Goal: Task Accomplishment & Management: Use online tool/utility

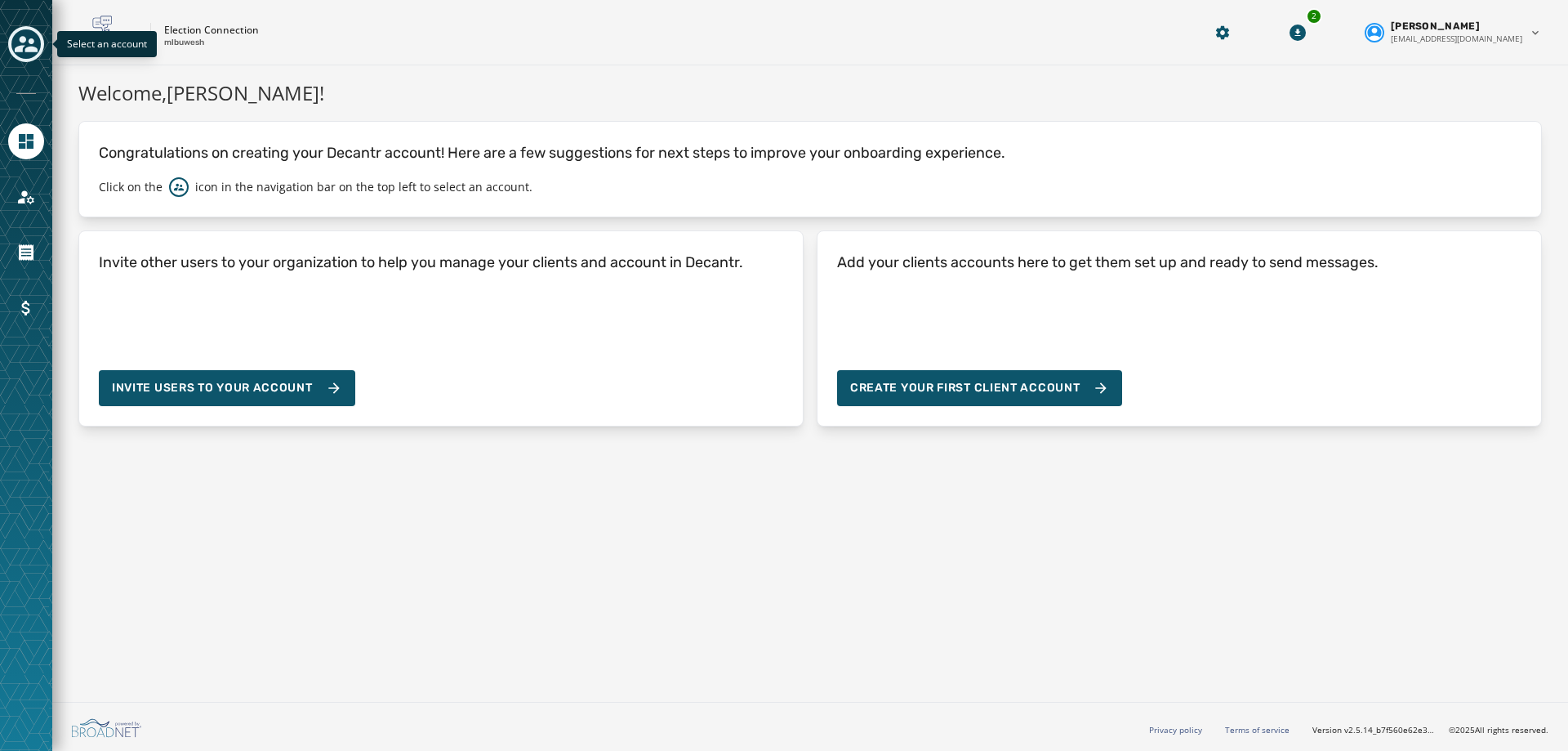
click at [18, 40] on icon "Toggle account select drawer" at bounding box center [27, 44] width 23 height 23
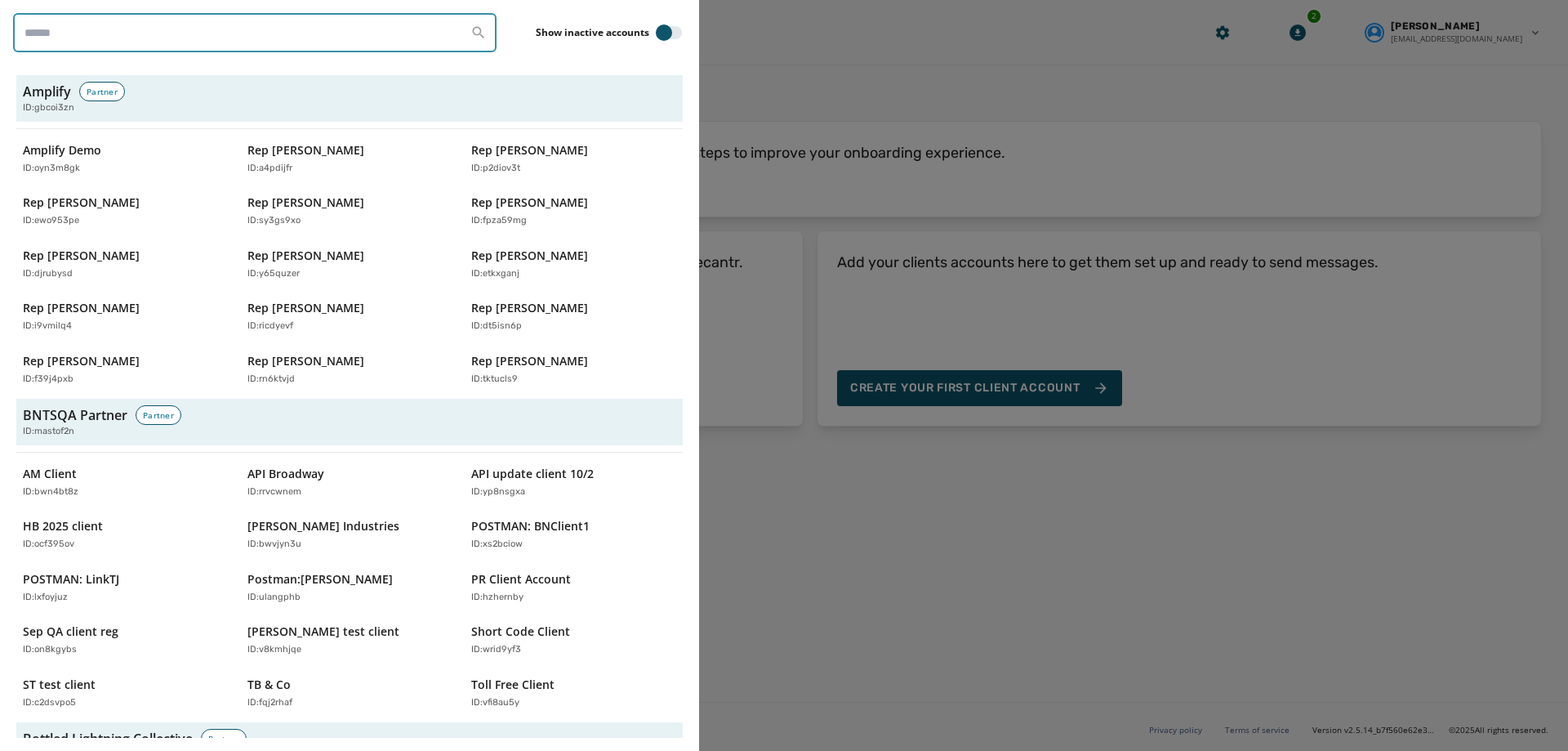
click at [112, 24] on input "search" at bounding box center [254, 32] width 483 height 39
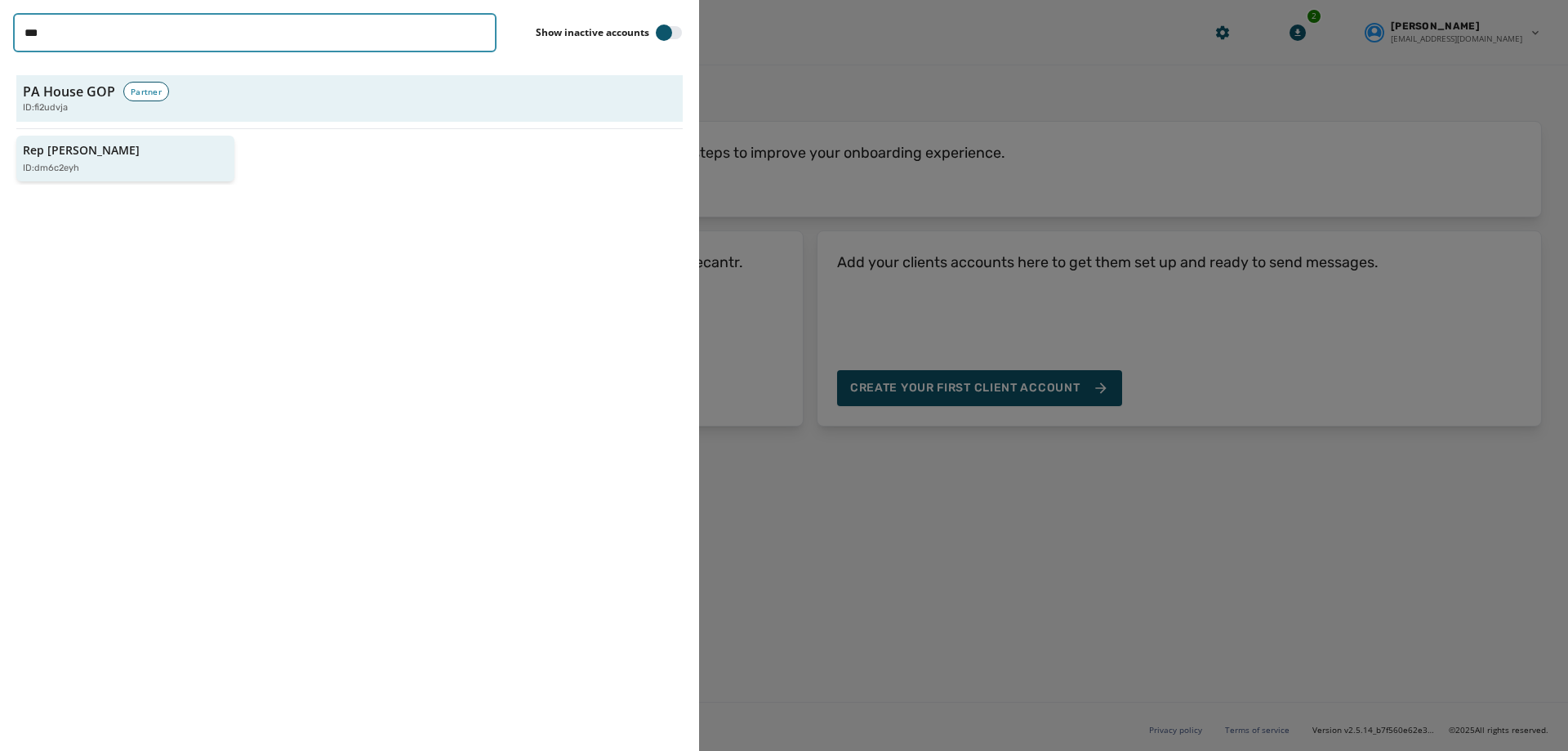
type input "***"
click at [54, 153] on p "Rep [PERSON_NAME]" at bounding box center [81, 150] width 117 height 17
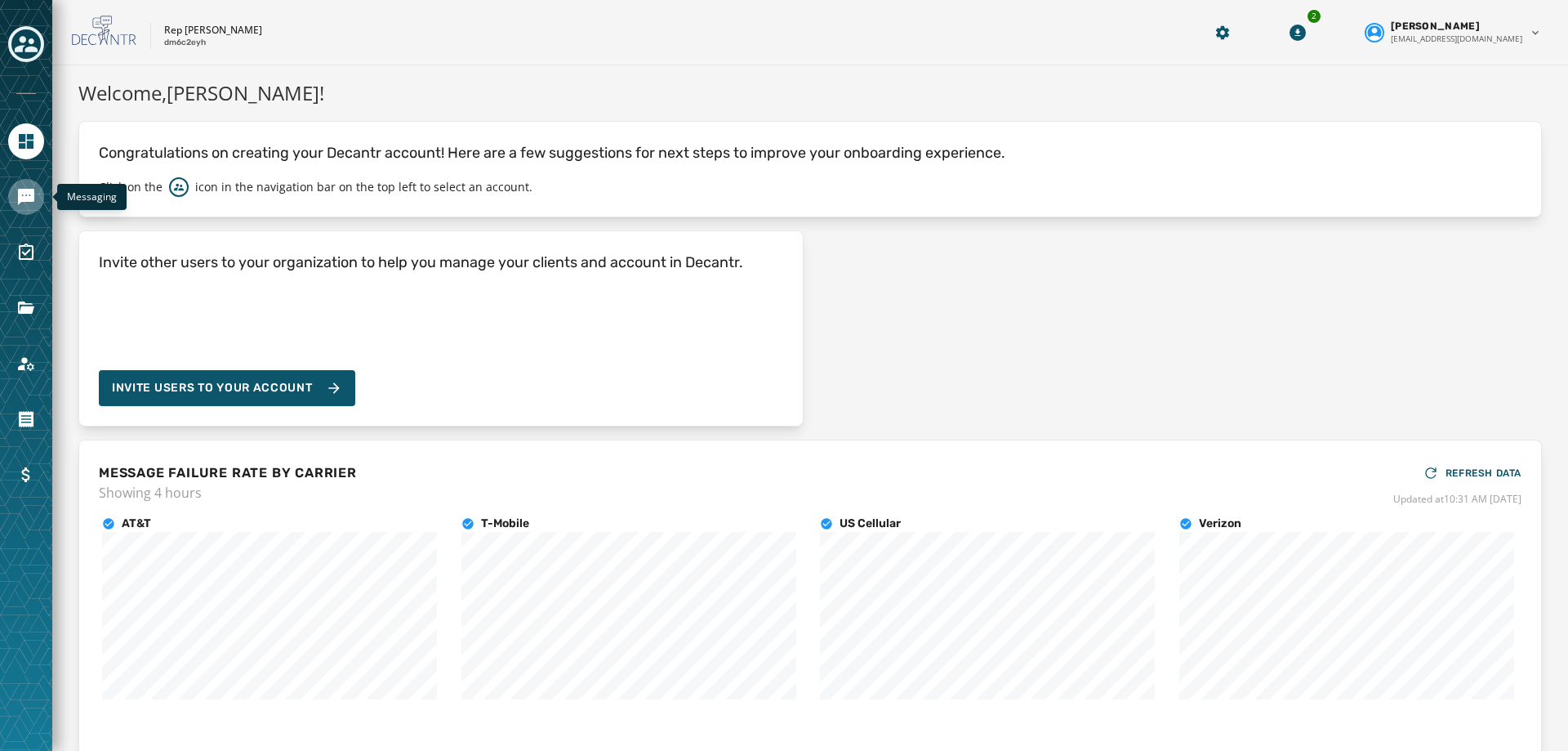
click at [22, 196] on icon "Navigate to Messaging" at bounding box center [27, 197] width 17 height 17
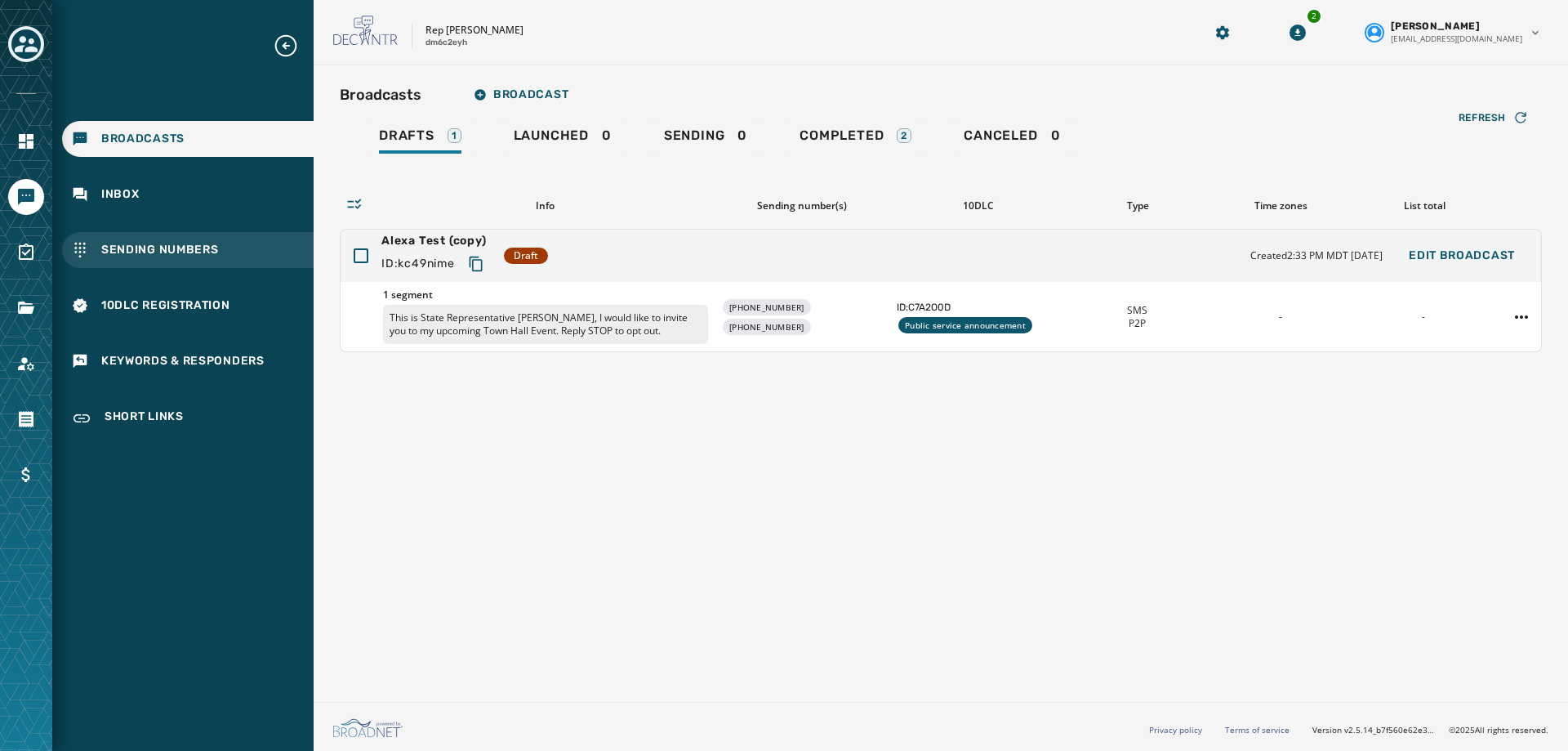
click at [191, 245] on span "Sending Numbers" at bounding box center [160, 250] width 118 height 17
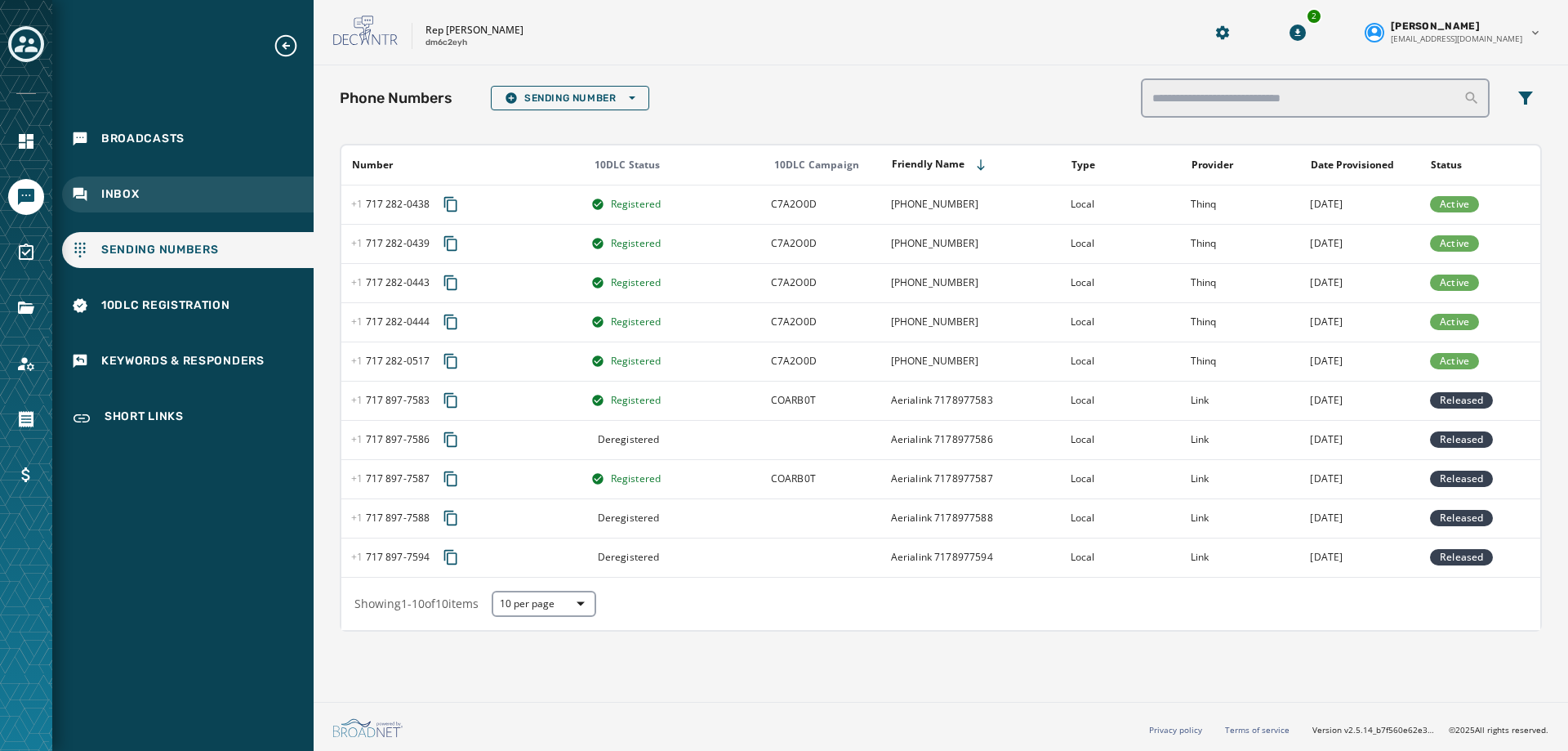
click at [77, 189] on icon "Navigate to Inbox" at bounding box center [80, 195] width 14 height 14
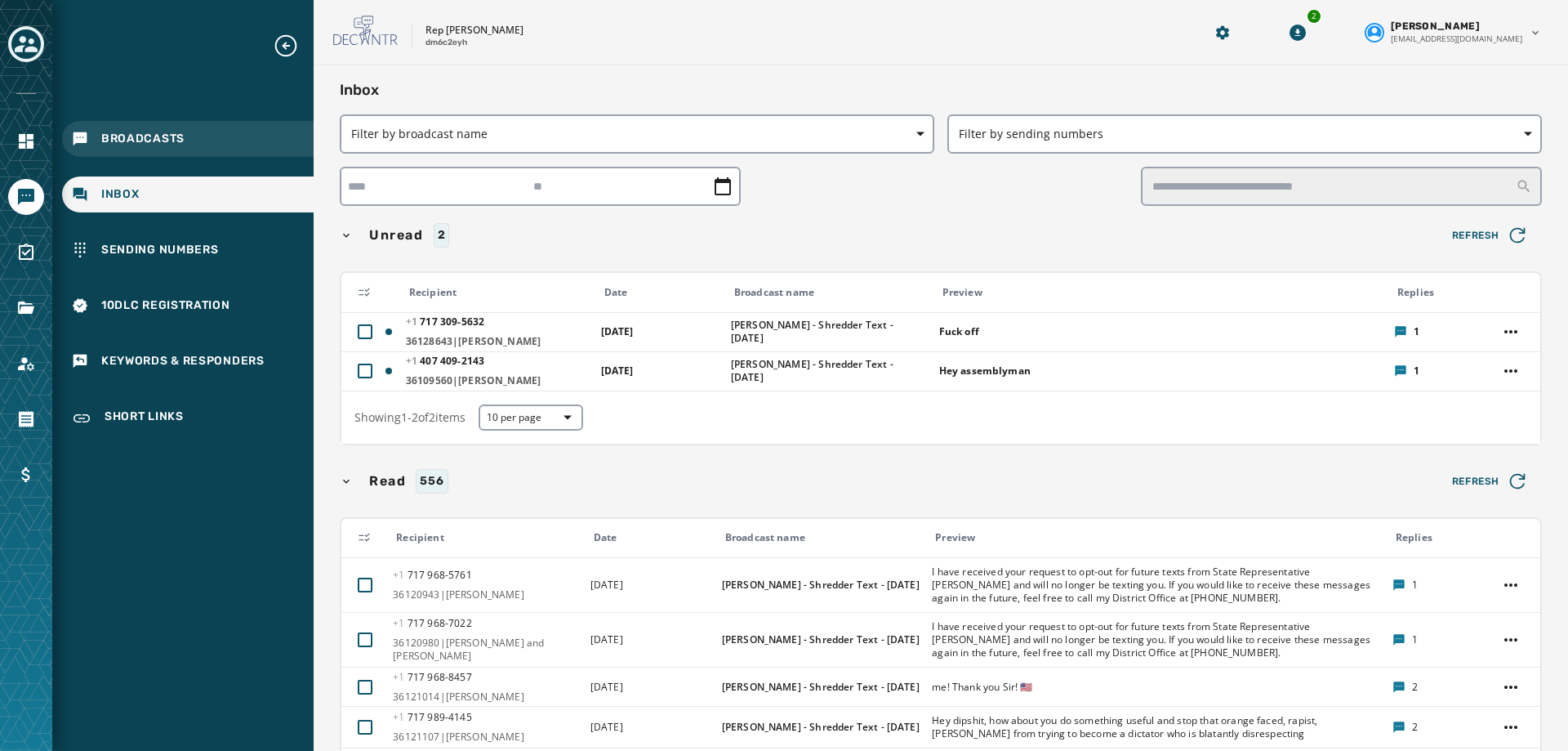
click at [130, 136] on span "Broadcasts" at bounding box center [143, 139] width 84 height 17
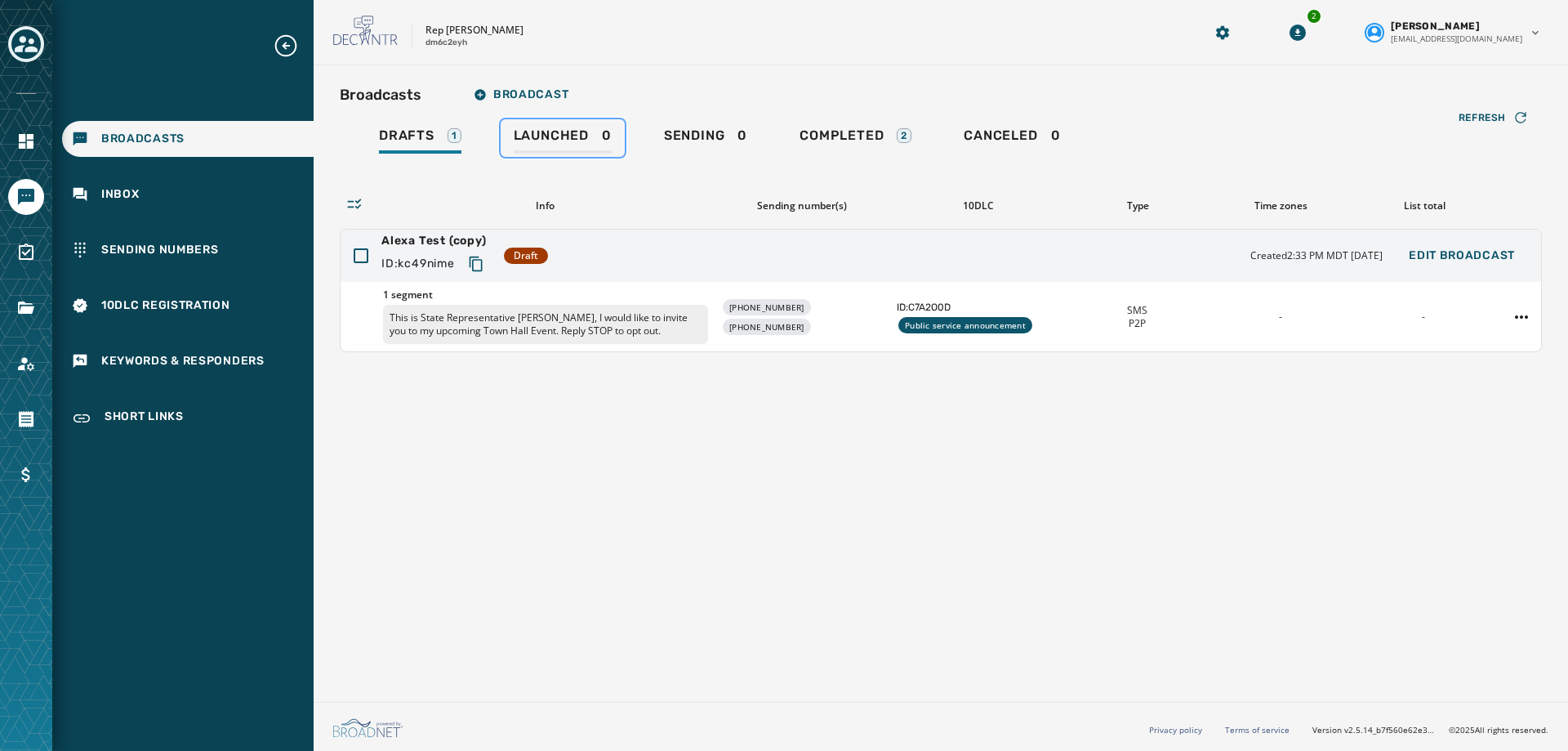
click at [554, 133] on span "Launched" at bounding box center [551, 136] width 75 height 17
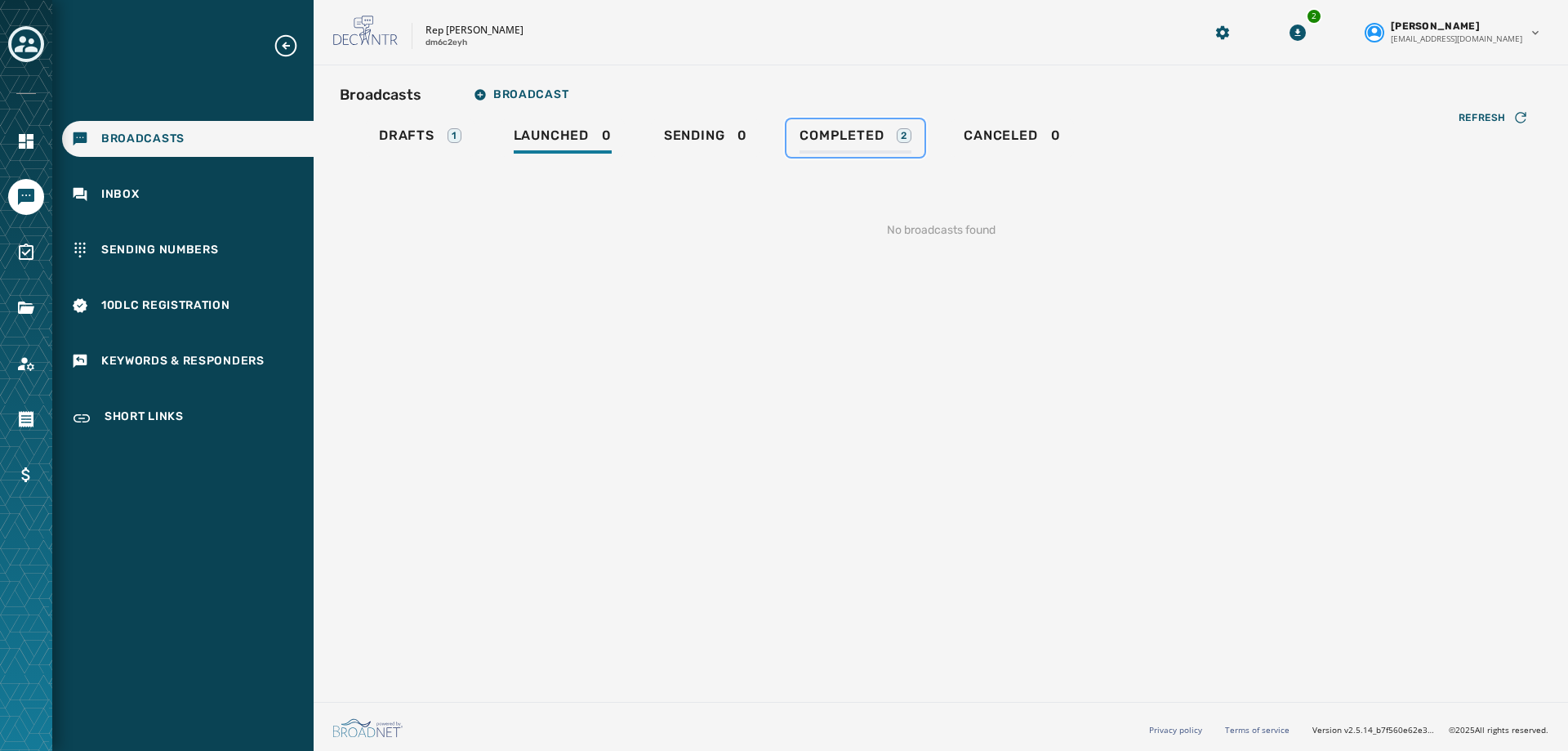
click at [900, 133] on div "2" at bounding box center [904, 136] width 15 height 15
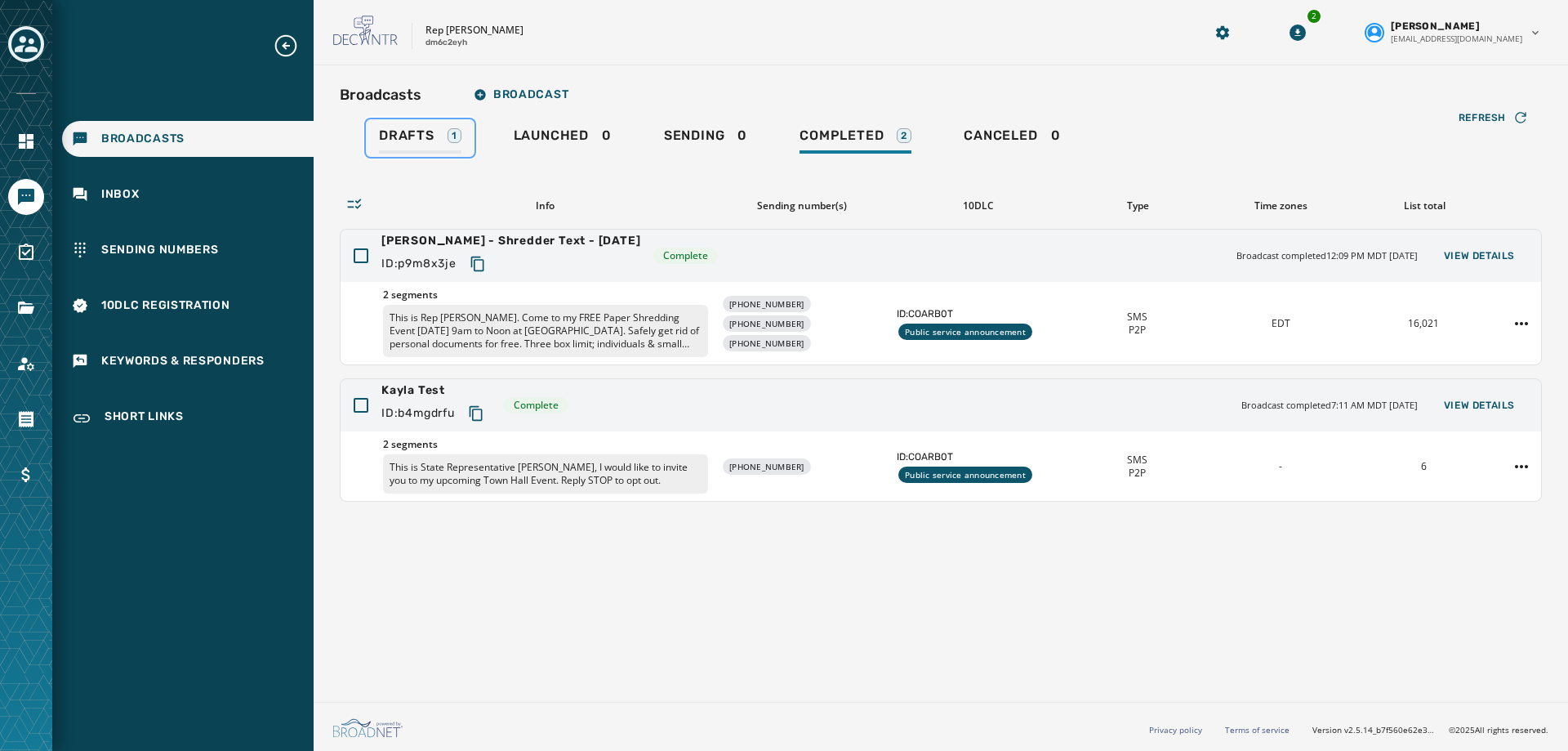
click at [419, 133] on span "Drafts" at bounding box center [406, 136] width 56 height 17
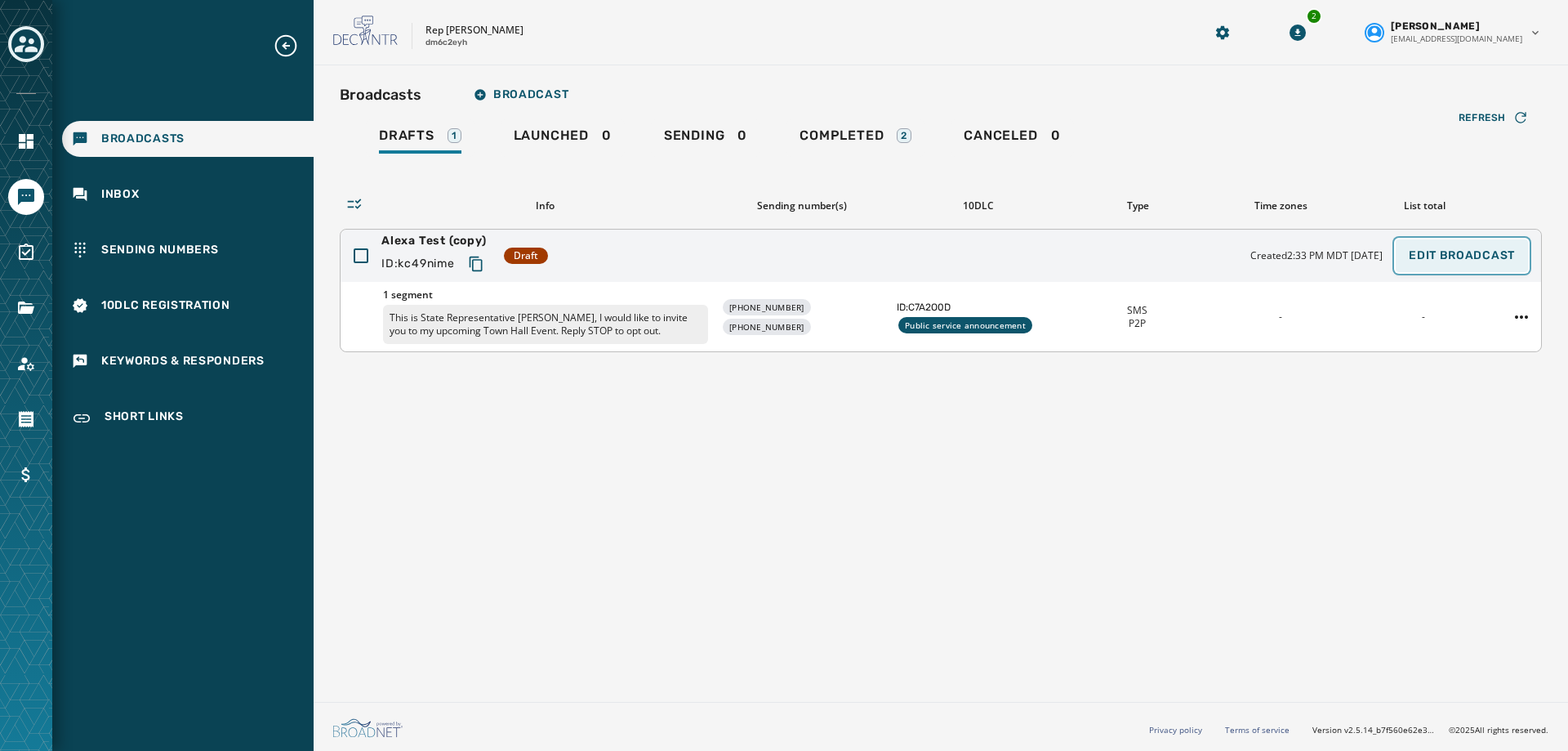
click at [1481, 259] on span "Edit Broadcast" at bounding box center [1462, 256] width 106 height 13
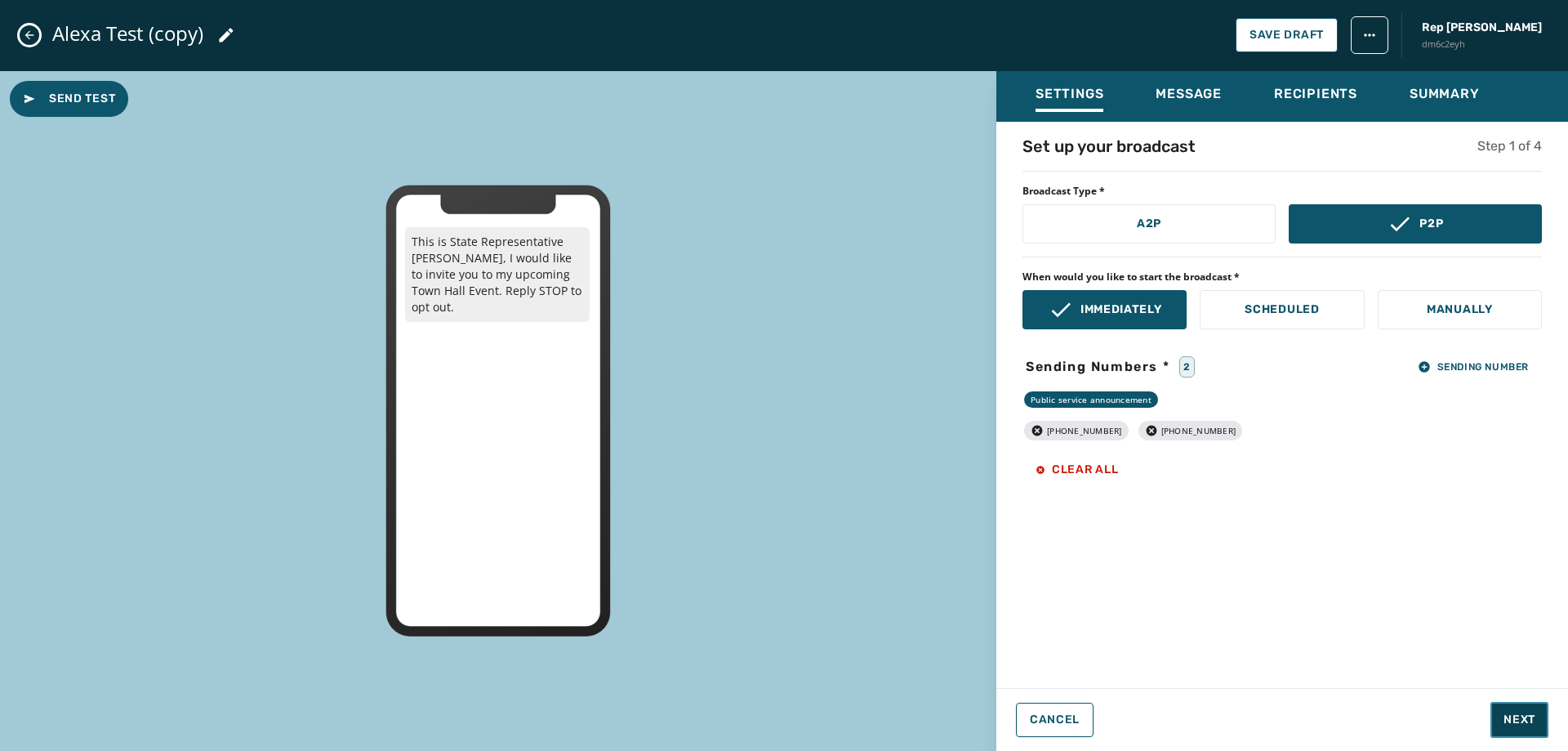
click at [1532, 715] on span "Next" at bounding box center [1519, 720] width 31 height 17
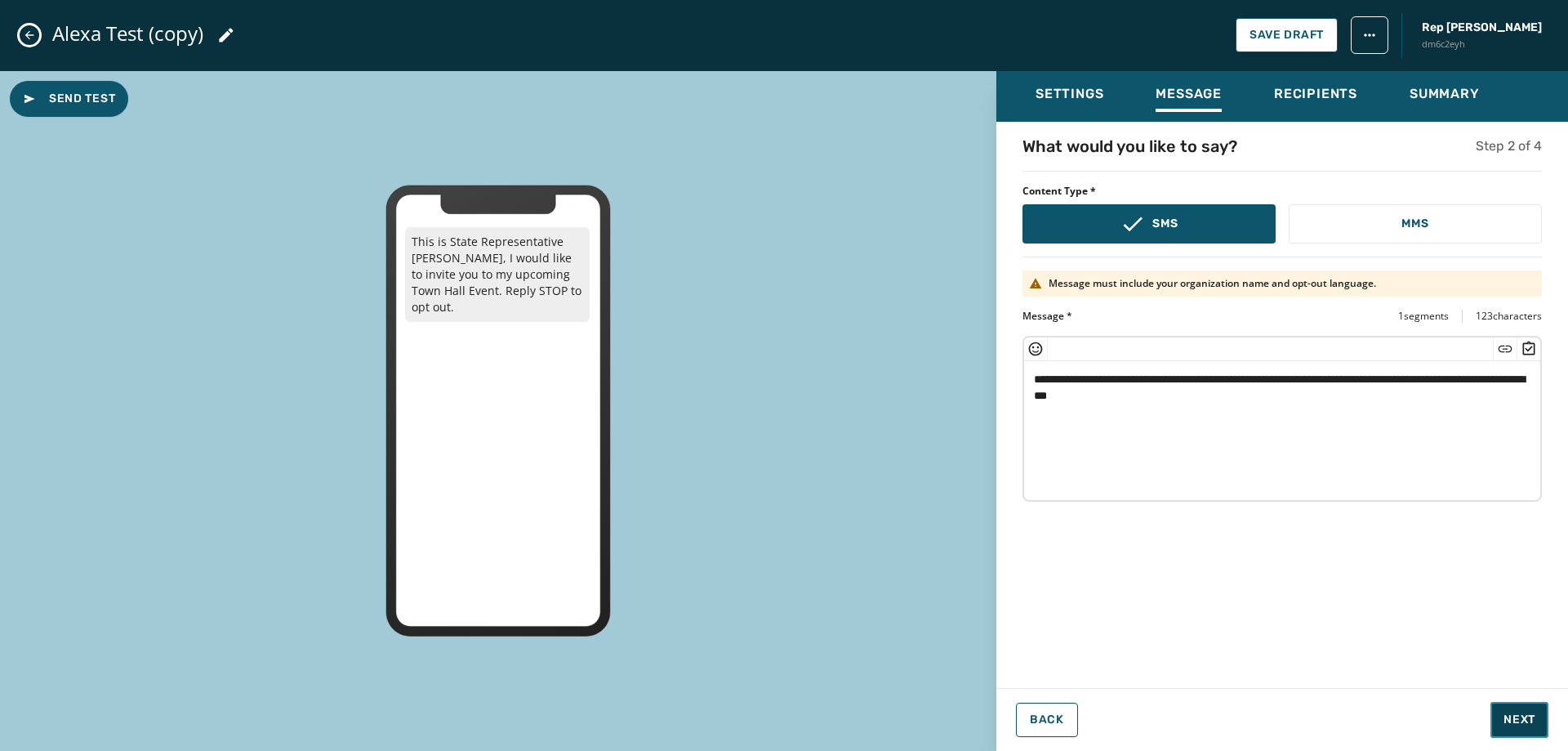
click at [1532, 711] on span "Next" at bounding box center [1519, 720] width 31 height 17
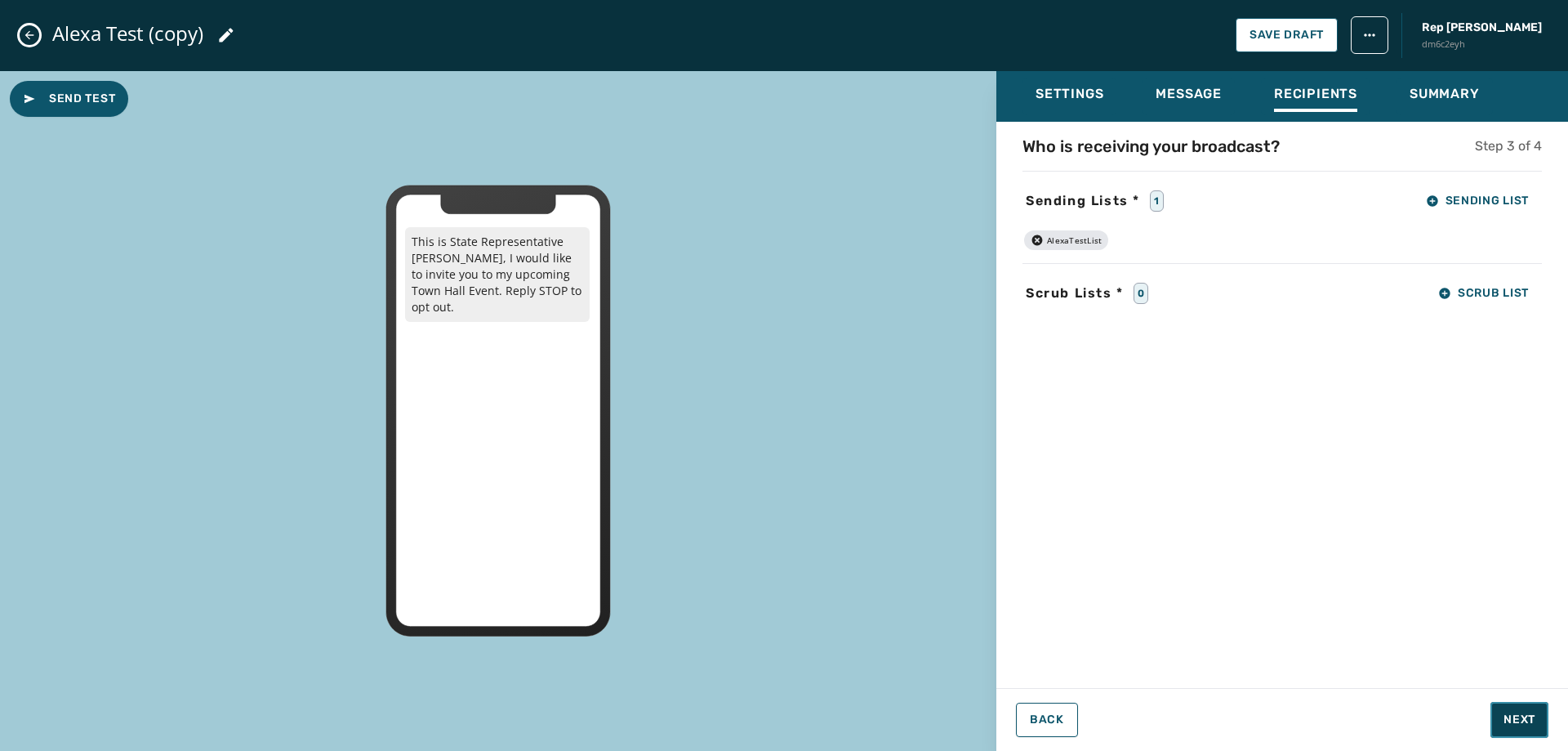
click at [1532, 711] on span "Next" at bounding box center [1519, 720] width 31 height 17
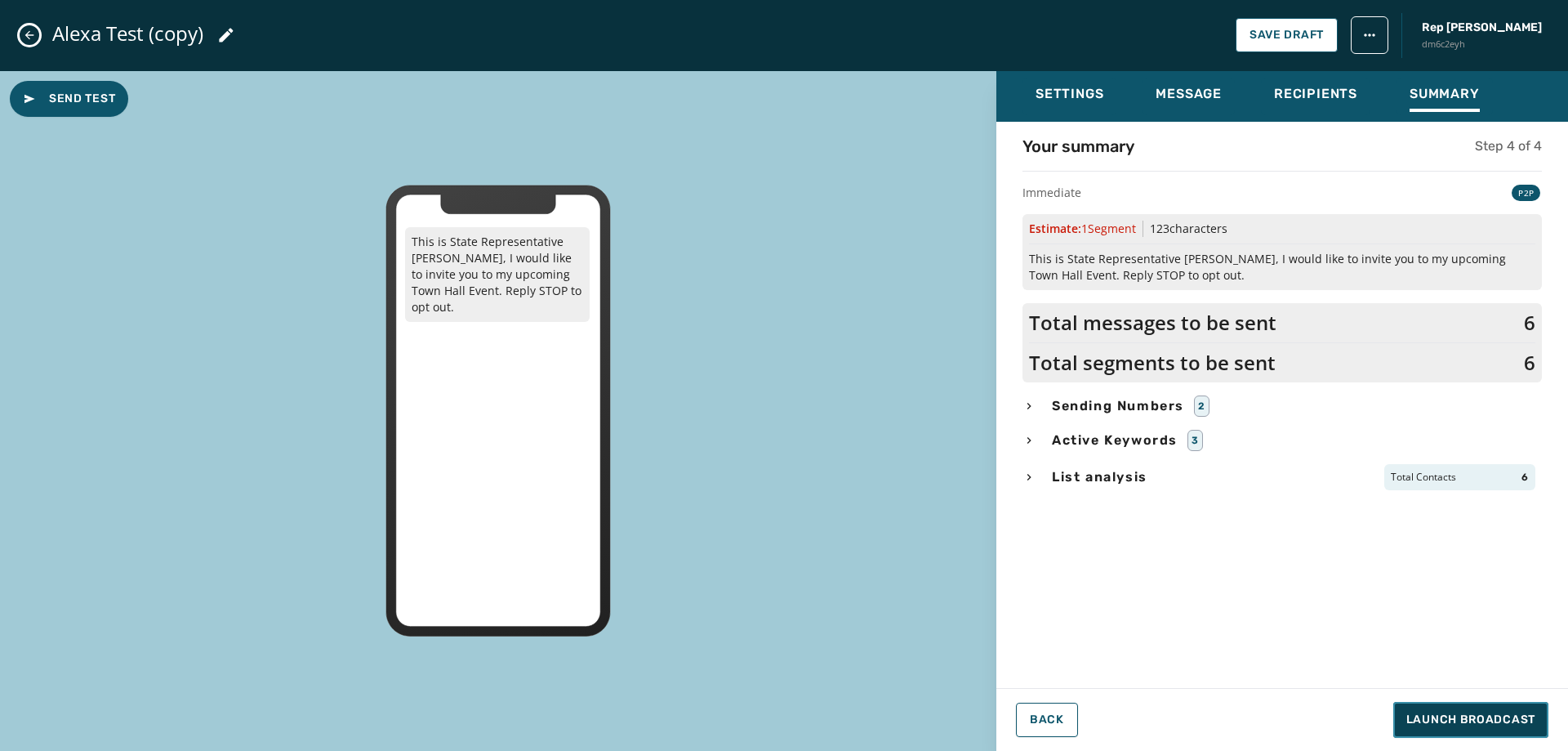
click at [1506, 716] on span "Launch Broadcast" at bounding box center [1471, 720] width 129 height 17
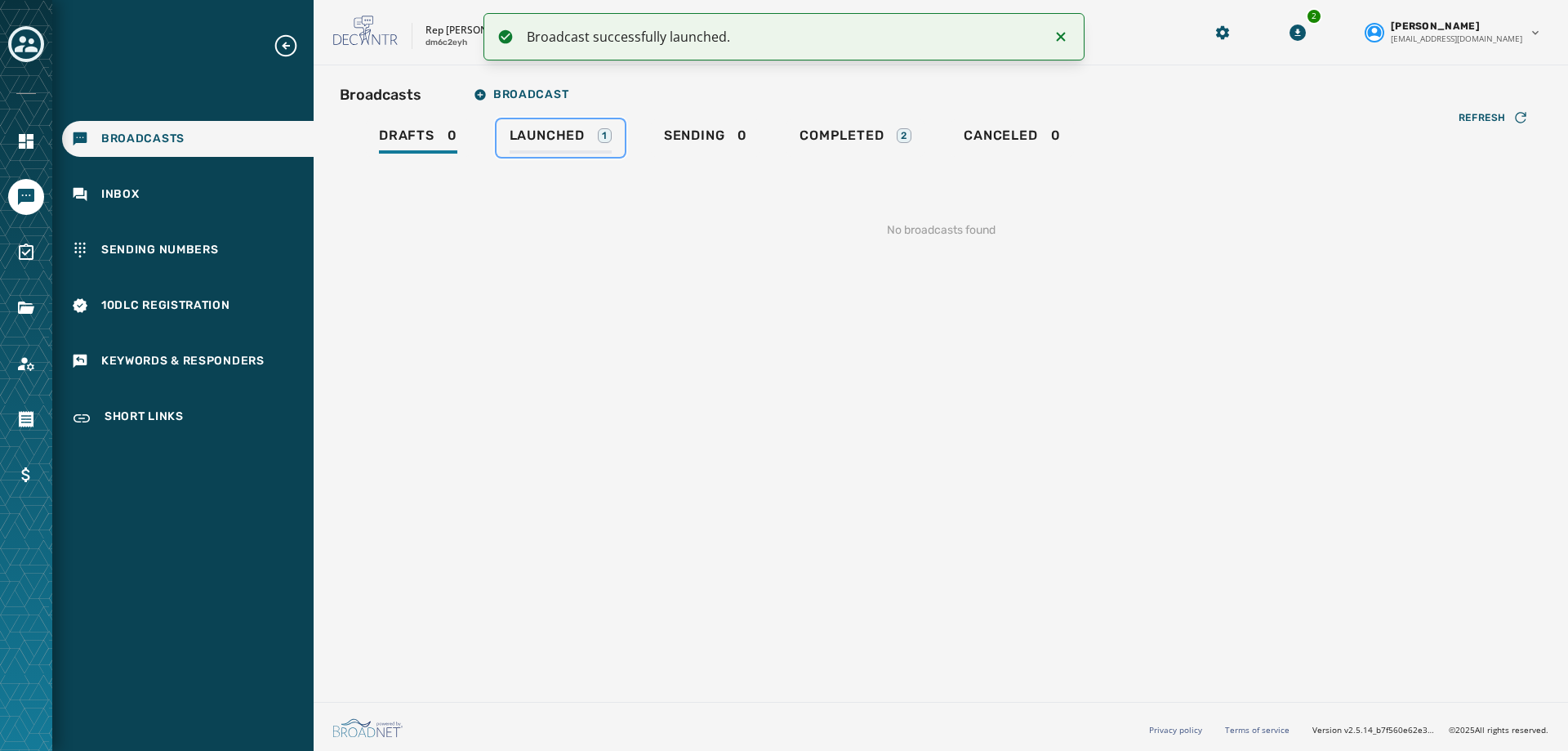
click at [524, 128] on span "Launched" at bounding box center [547, 136] width 75 height 17
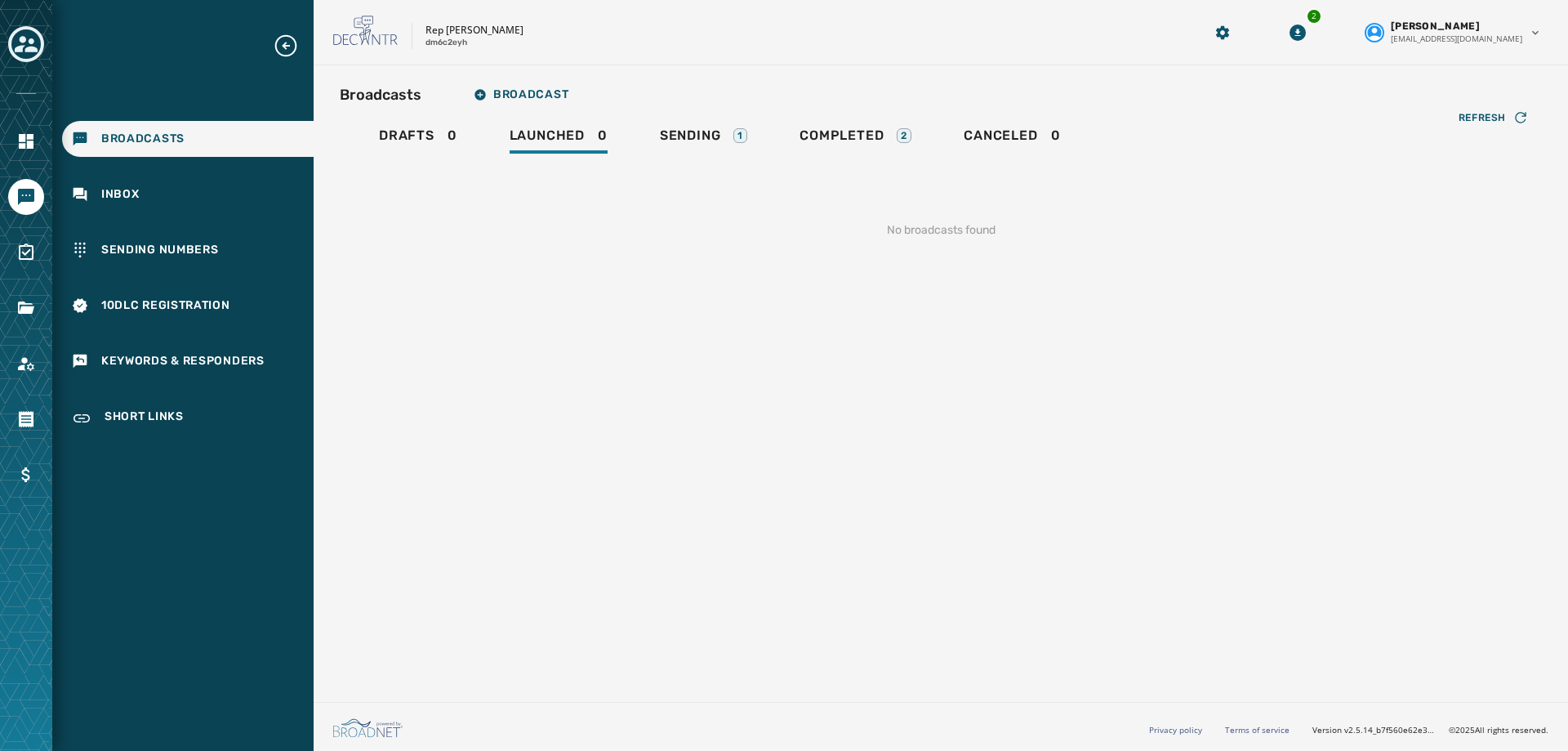
click at [714, 119] on div "Broadcasts Broadcast Drafts 0 Launched 0 Sending 1 Completed 2 Canceled 0 Refre…" at bounding box center [941, 172] width 1203 height 187
click at [702, 136] on span "Sending" at bounding box center [690, 136] width 61 height 17
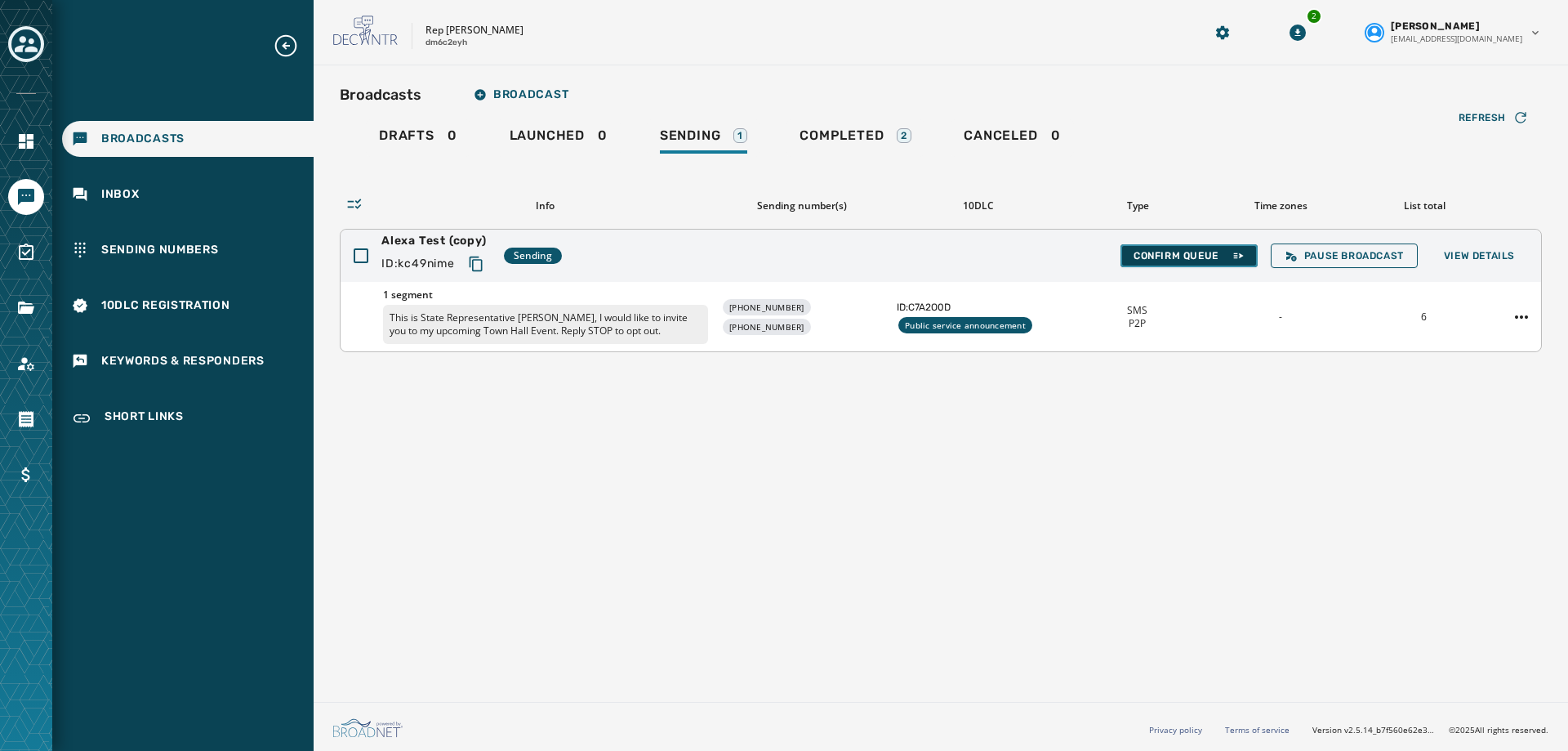
click at [1173, 250] on span "Confirm Queue" at bounding box center [1189, 256] width 111 height 13
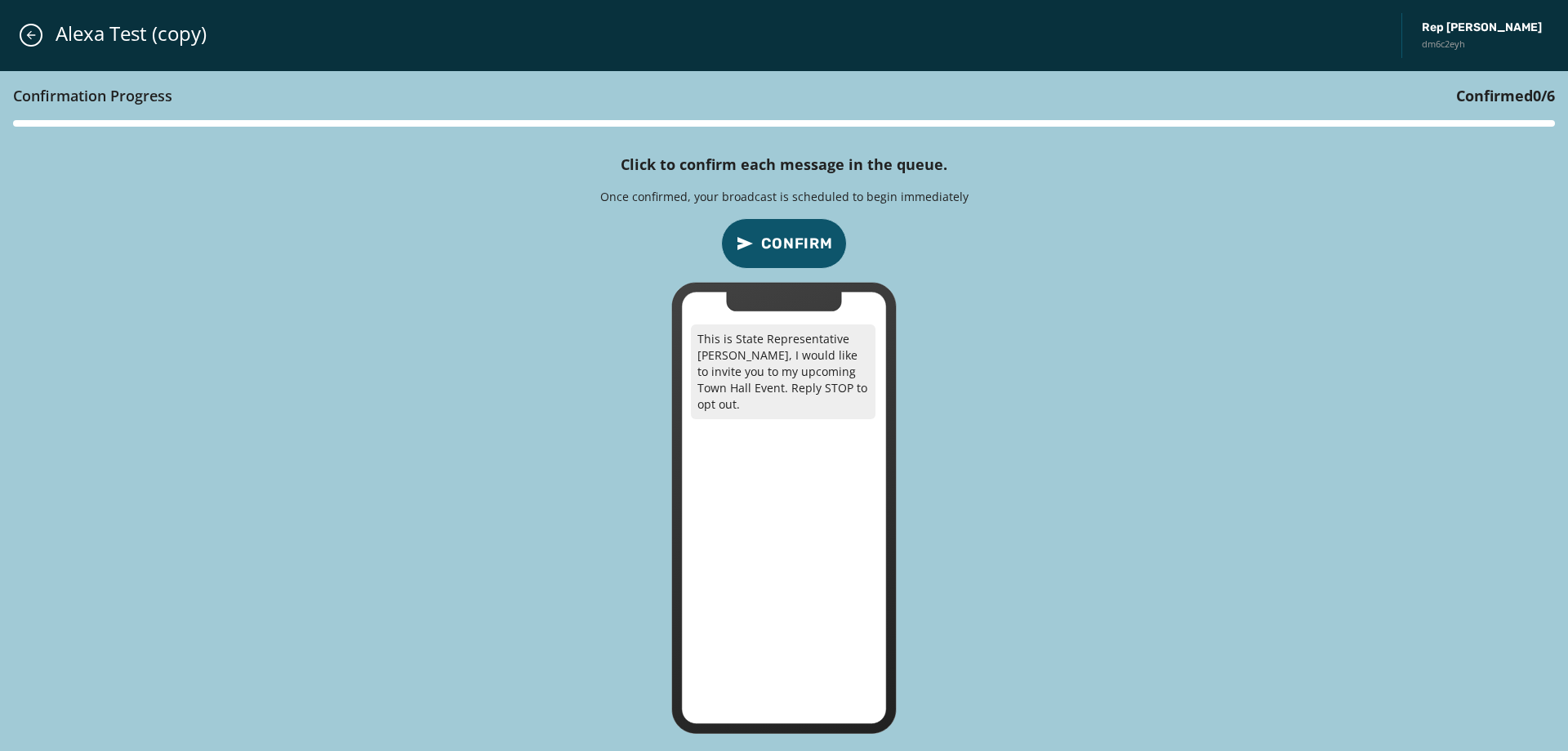
click at [801, 237] on span "Confirm" at bounding box center [797, 244] width 72 height 23
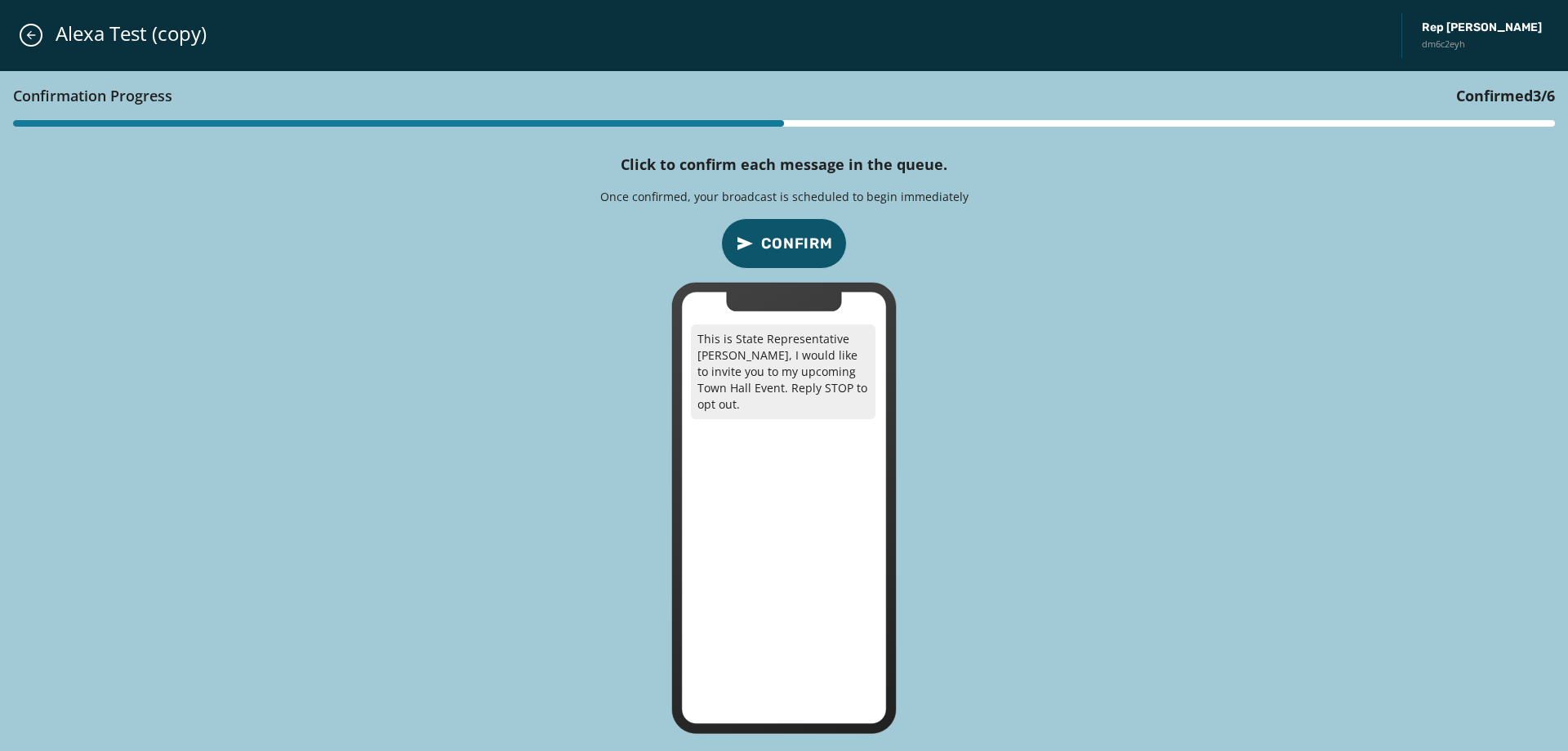
click at [801, 237] on span "Confirm" at bounding box center [797, 244] width 72 height 23
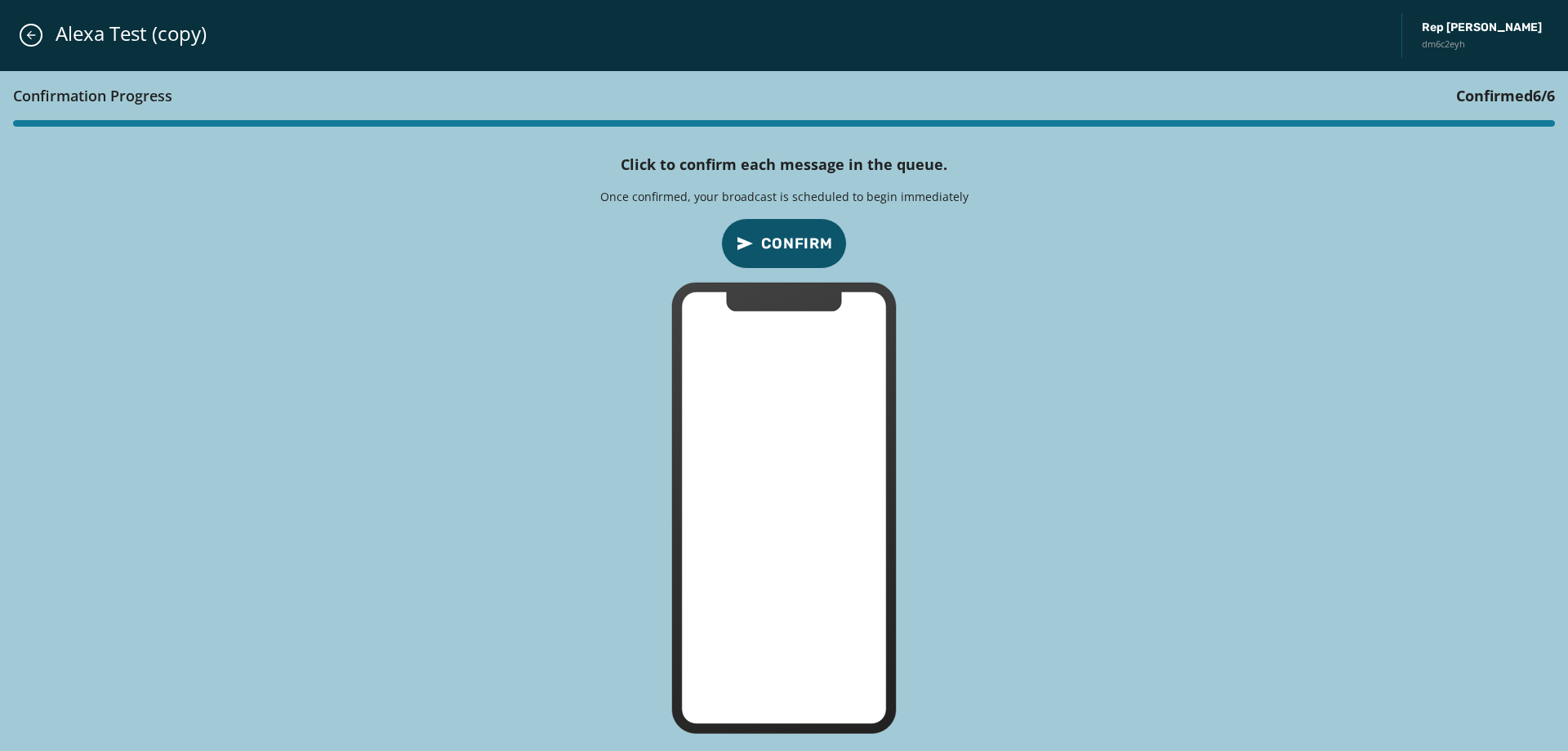
click at [801, 237] on span "Confirm" at bounding box center [797, 244] width 72 height 23
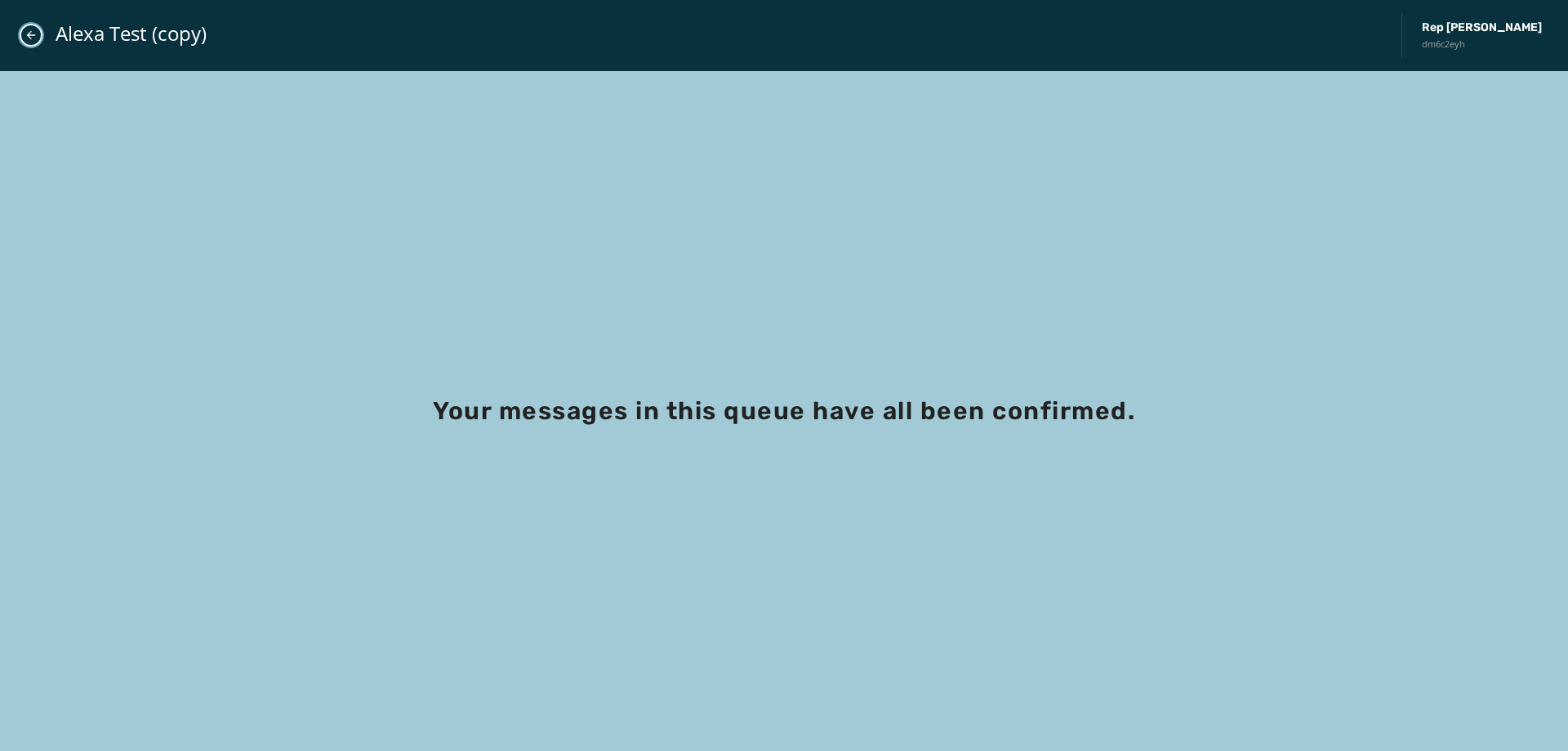
click at [29, 36] on icon "Close admin drawer" at bounding box center [31, 35] width 13 height 13
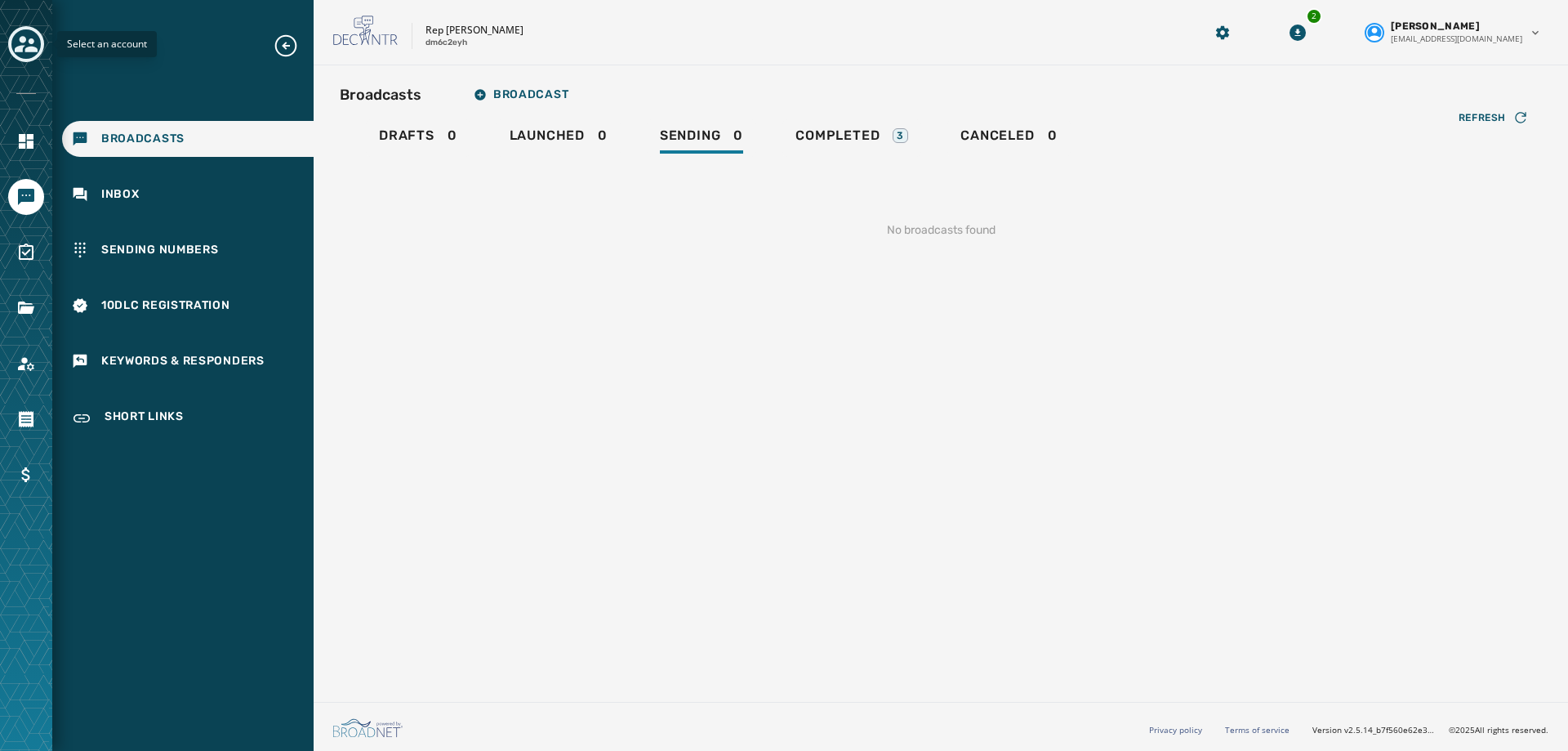
click at [8, 50] on div "Select an account" at bounding box center [26, 45] width 36 height 37
click at [26, 43] on icon "Toggle account select drawer" at bounding box center [27, 44] width 23 height 23
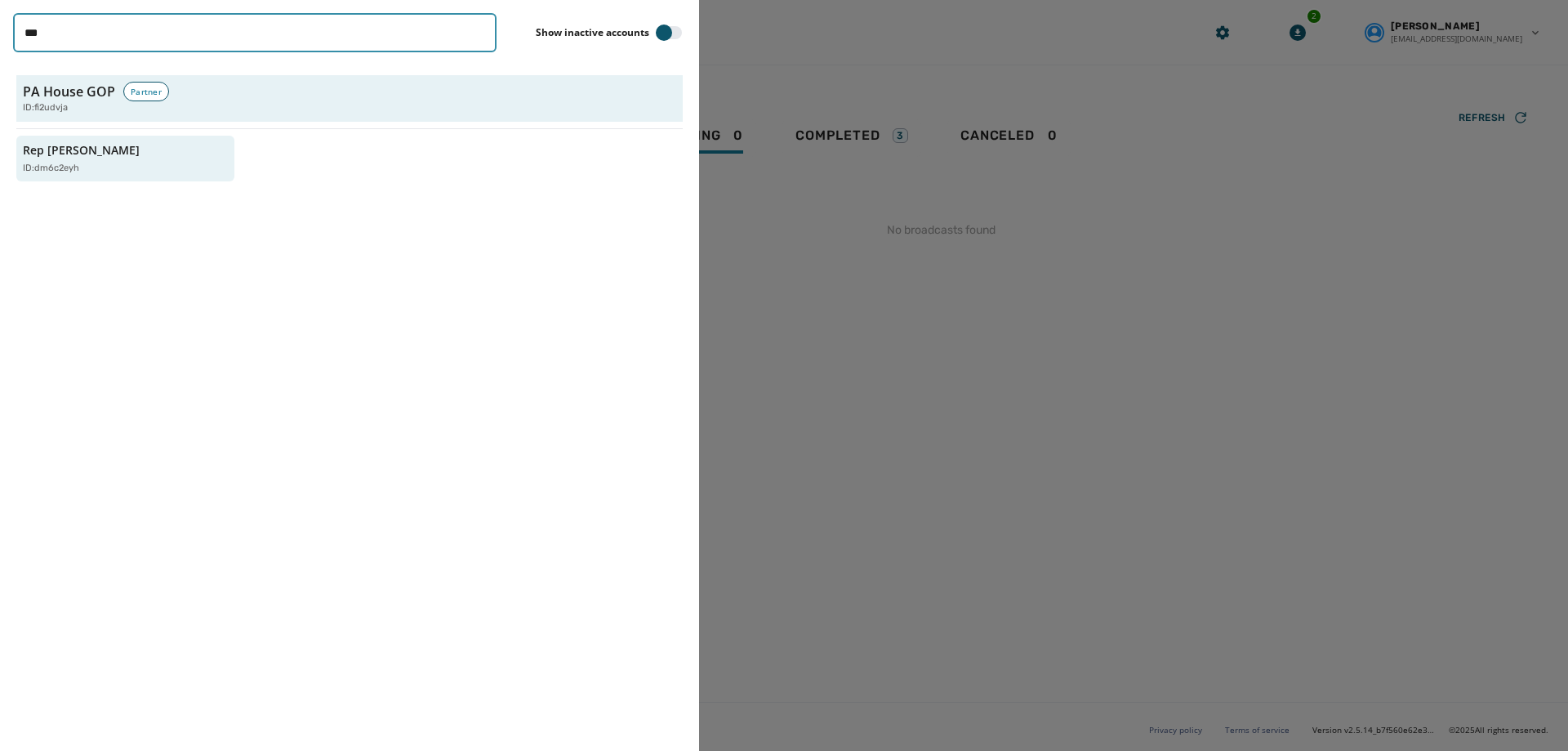
drag, startPoint x: 103, startPoint y: 42, endPoint x: -123, endPoint y: 49, distance: 226.1
click at [0, 49] on html "Broadcasts Inbox Sending Numbers 10DLC Registration Keywords & Responders Short…" at bounding box center [784, 376] width 1568 height 751
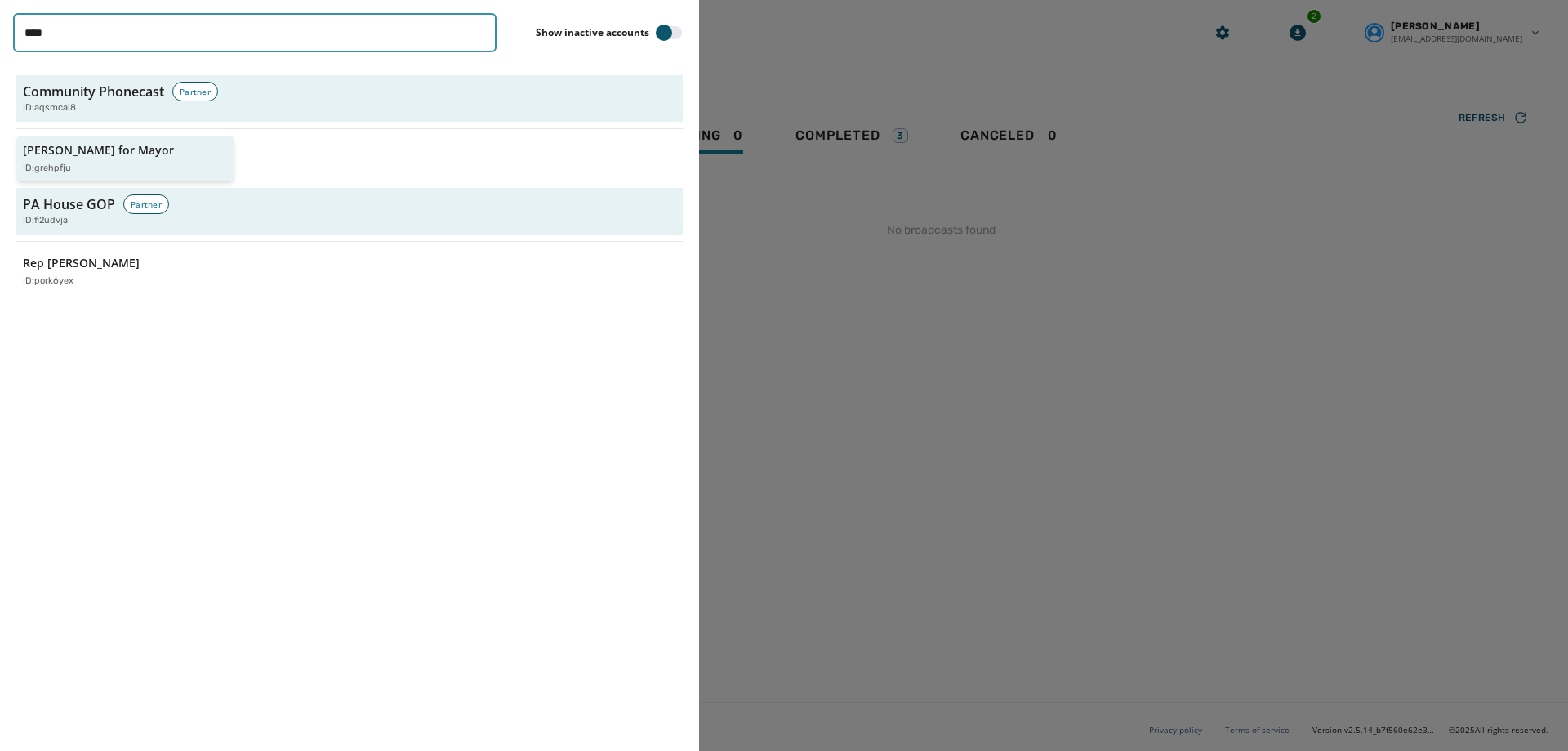
type input "****"
click at [115, 148] on p "[PERSON_NAME] for Mayor" at bounding box center [99, 150] width 151 height 17
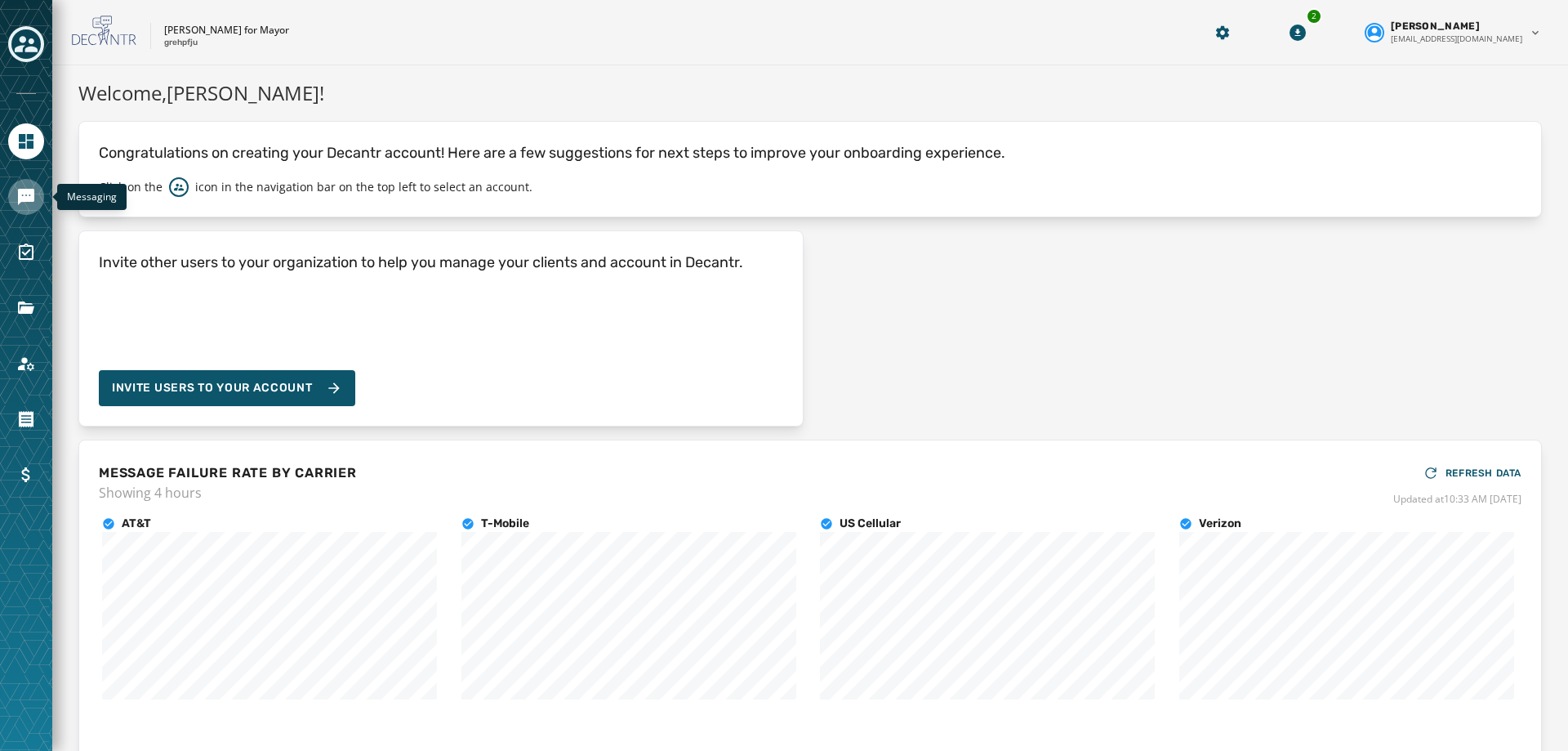
click at [36, 199] on link "Navigate to Messaging" at bounding box center [26, 196] width 36 height 36
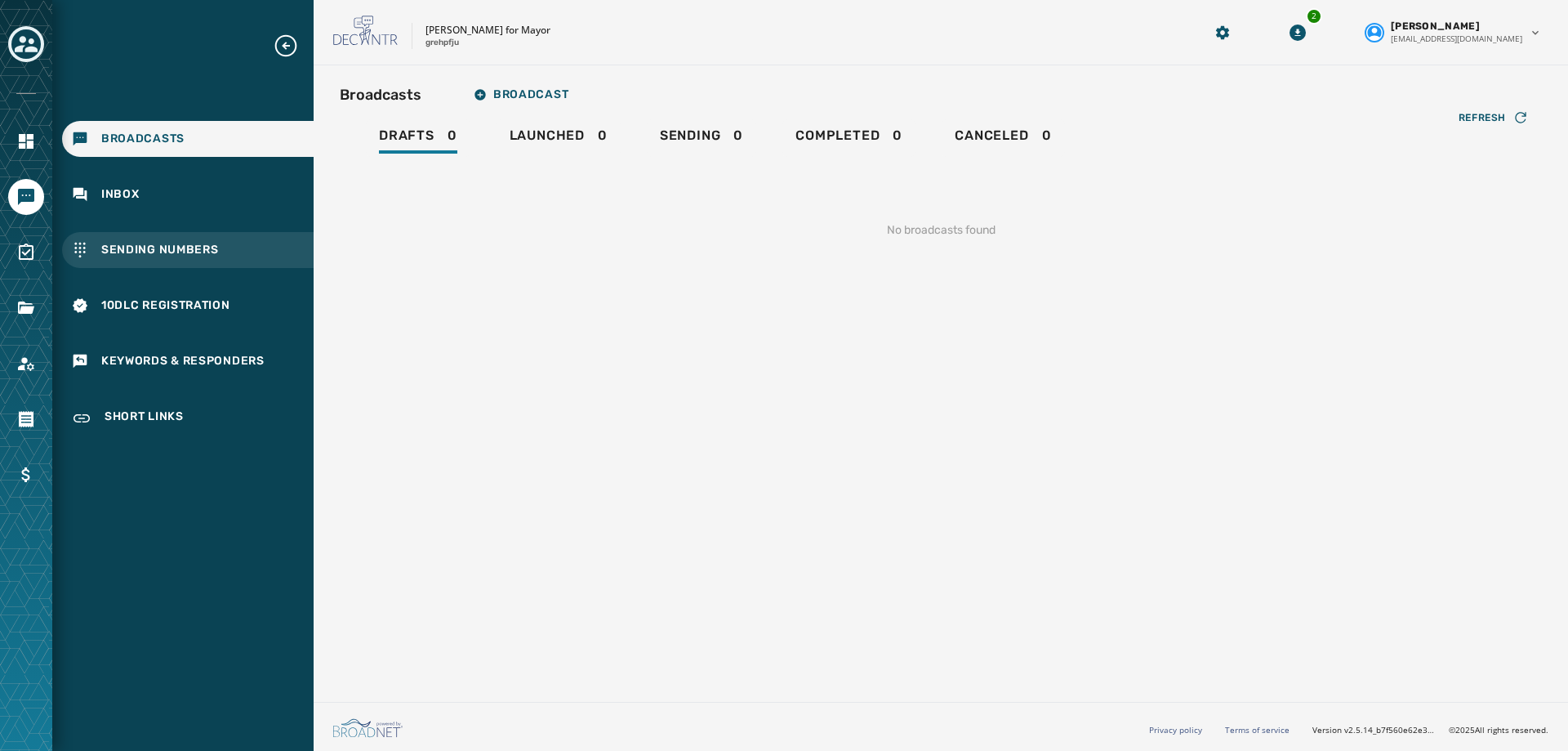
click at [135, 245] on span "Sending Numbers" at bounding box center [160, 250] width 118 height 17
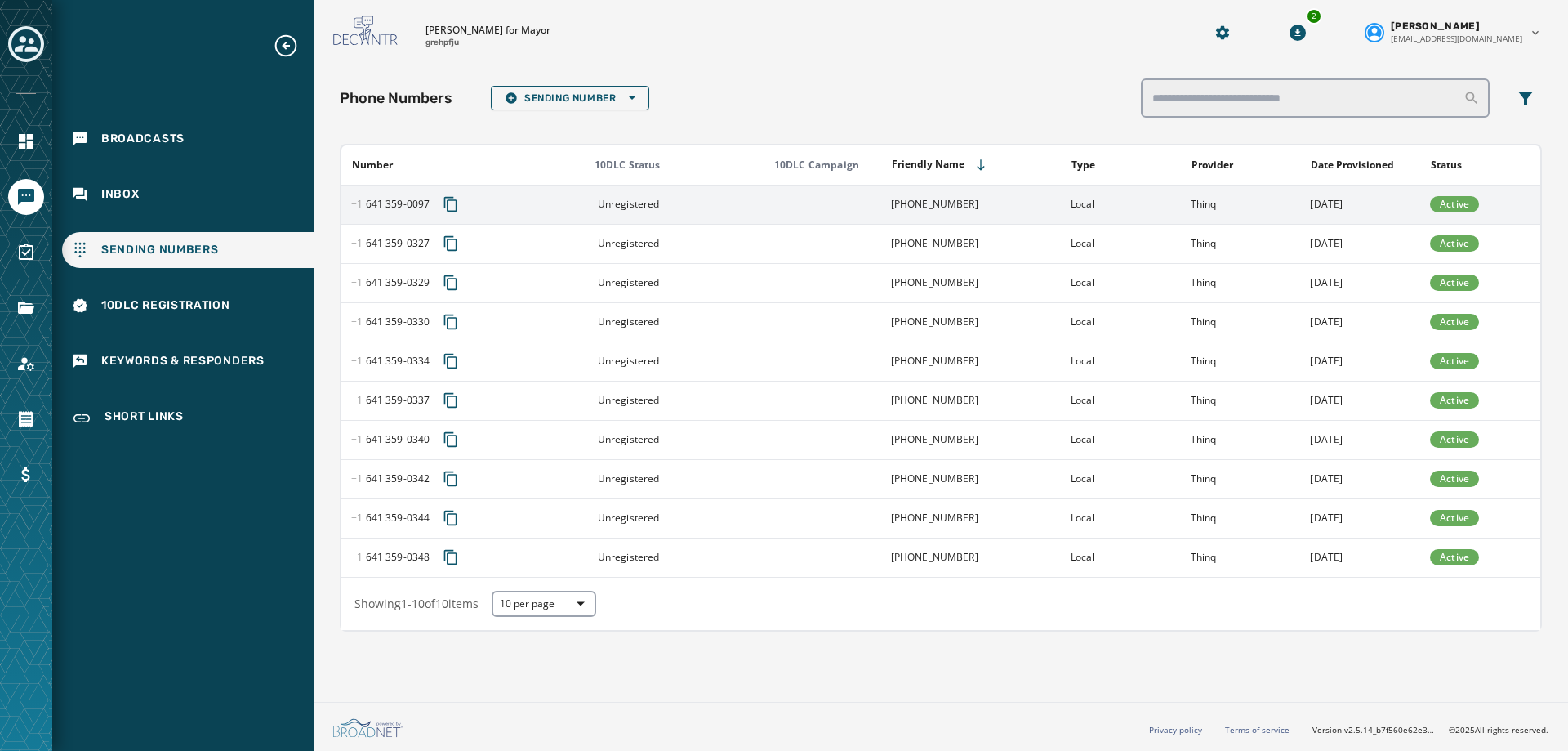
click at [909, 200] on td "[PHONE_NUMBER]" at bounding box center [970, 204] width 180 height 39
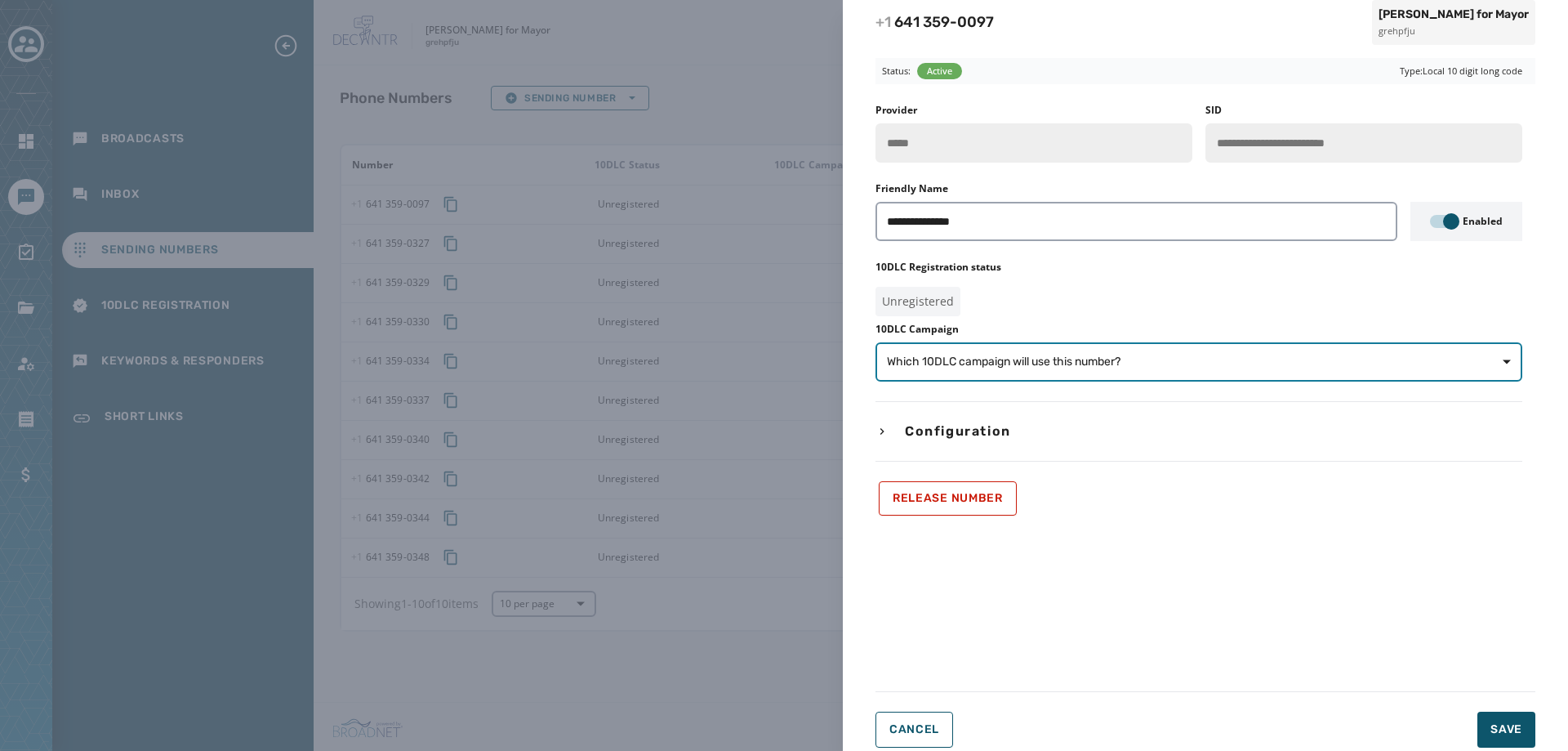
click at [1228, 364] on span "Which 10DLC campaign will use this number?" at bounding box center [1198, 362] width 624 height 17
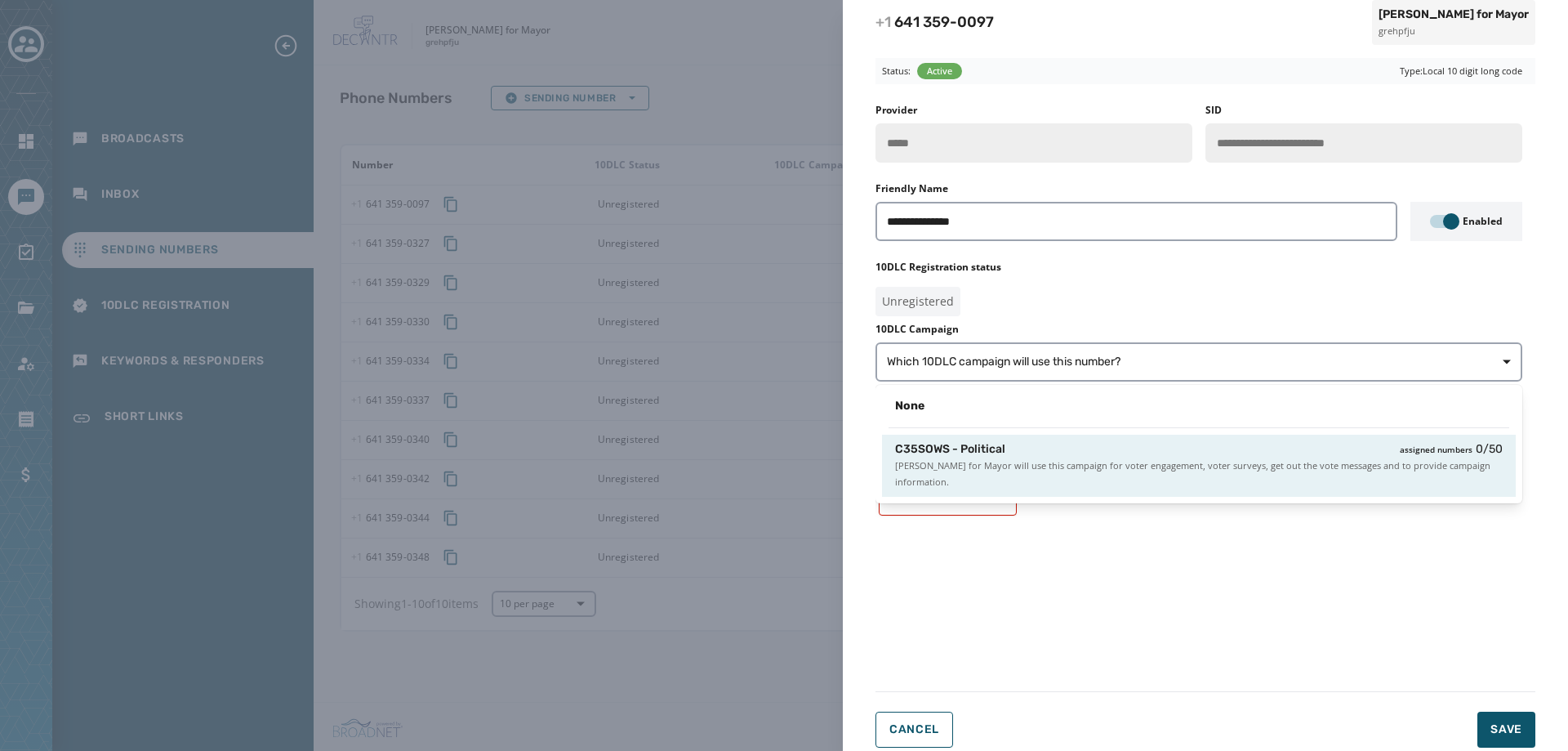
click at [1202, 460] on span "[PERSON_NAME] for Mayor will use this campaign for voter engagement, voter surv…" at bounding box center [1198, 473] width 607 height 32
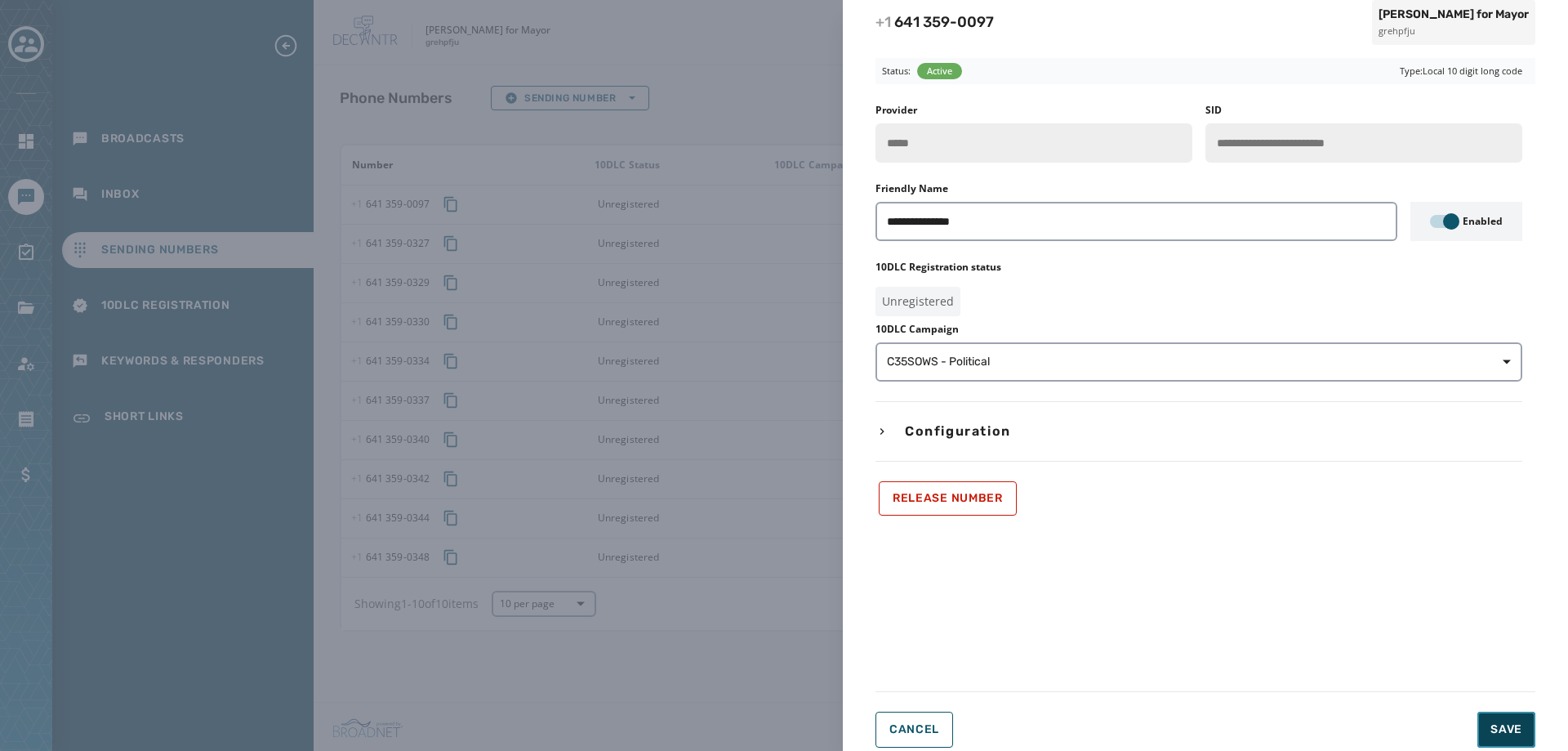
click at [1506, 725] on span "Save" at bounding box center [1507, 729] width 31 height 17
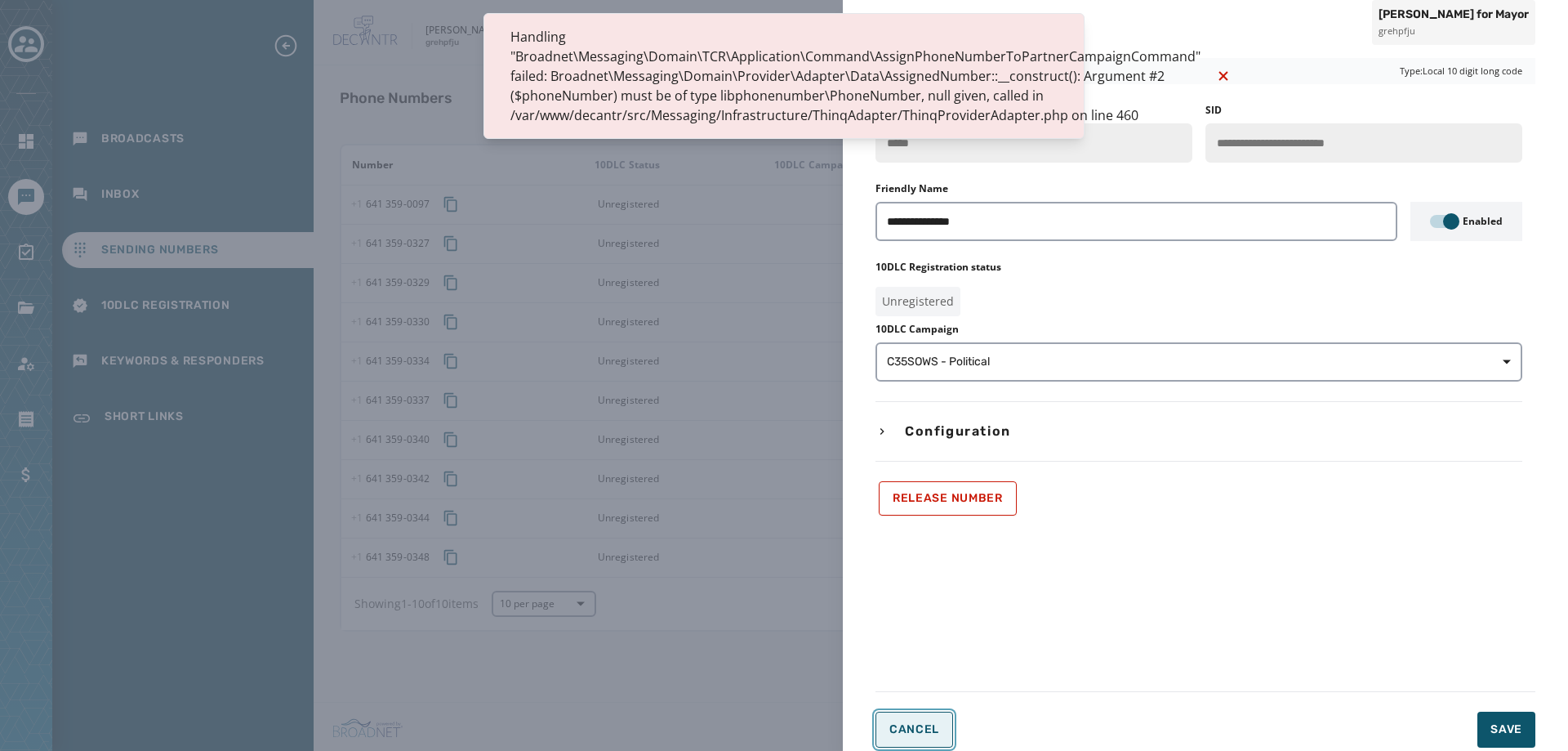
click at [927, 723] on span "Cancel" at bounding box center [914, 729] width 50 height 13
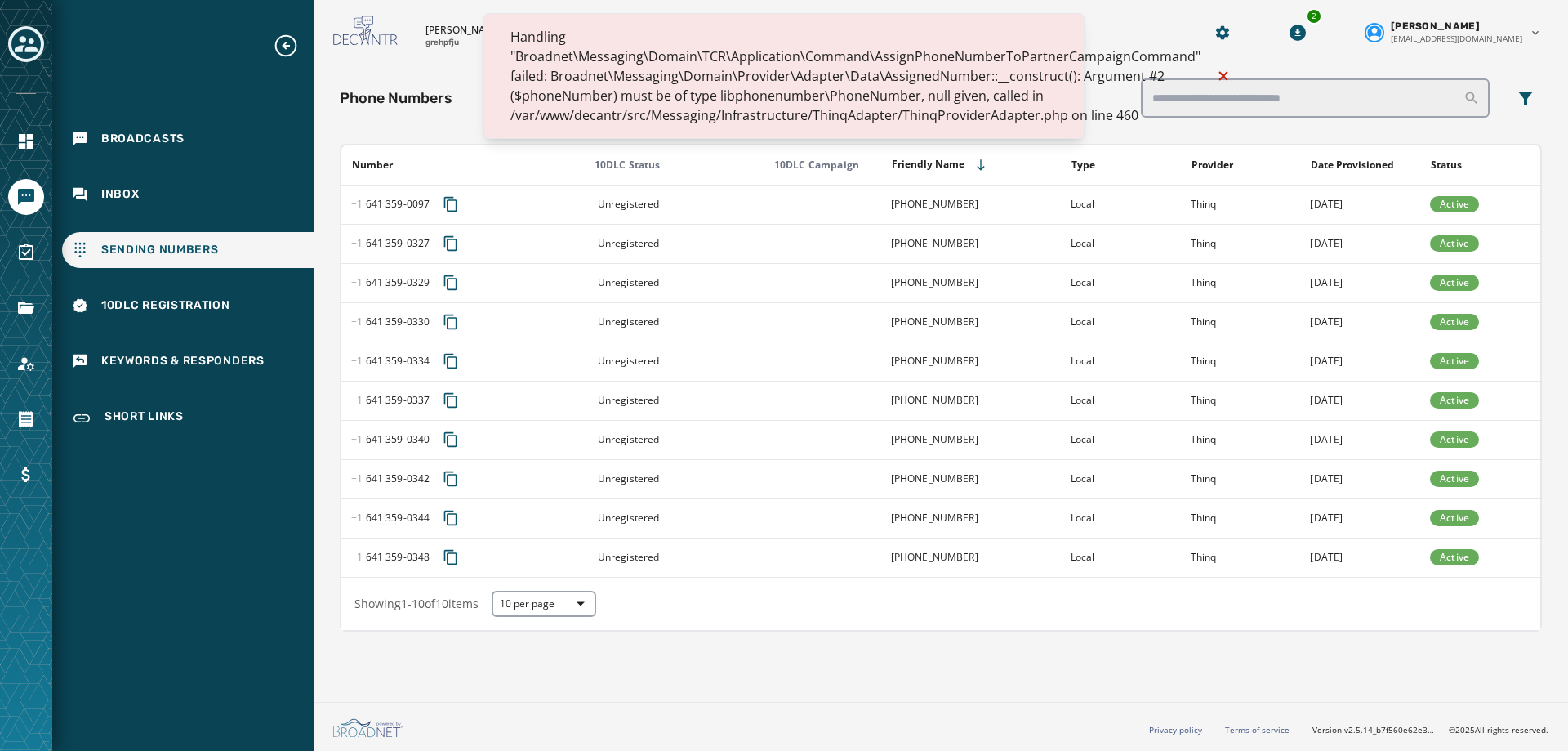
click at [833, 689] on div "Phone Numbers Sending Number Open options Number 10DLC Status 10DLC Campaign Fr…" at bounding box center [941, 380] width 1255 height 630
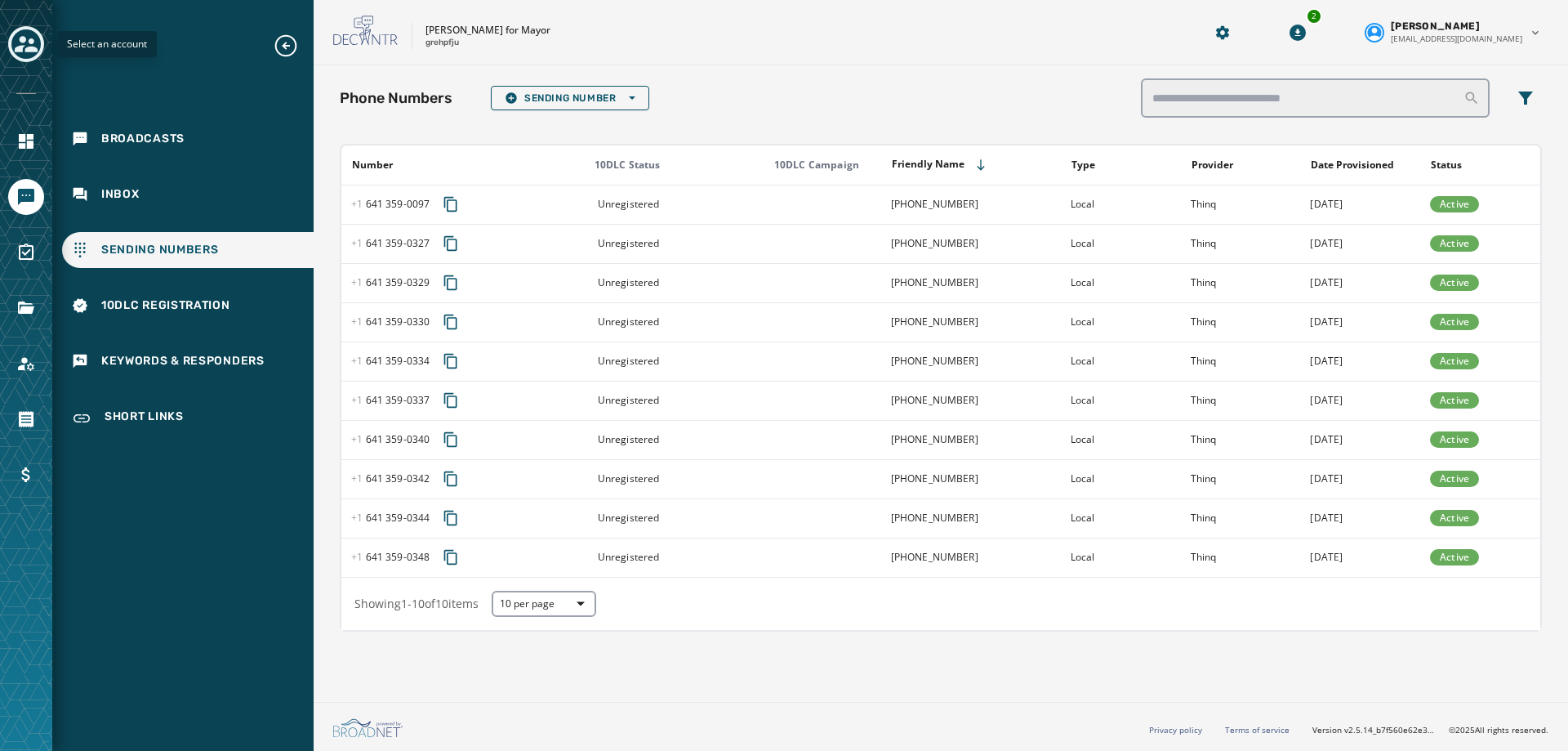
click at [29, 42] on icon "Toggle account select drawer" at bounding box center [27, 44] width 23 height 17
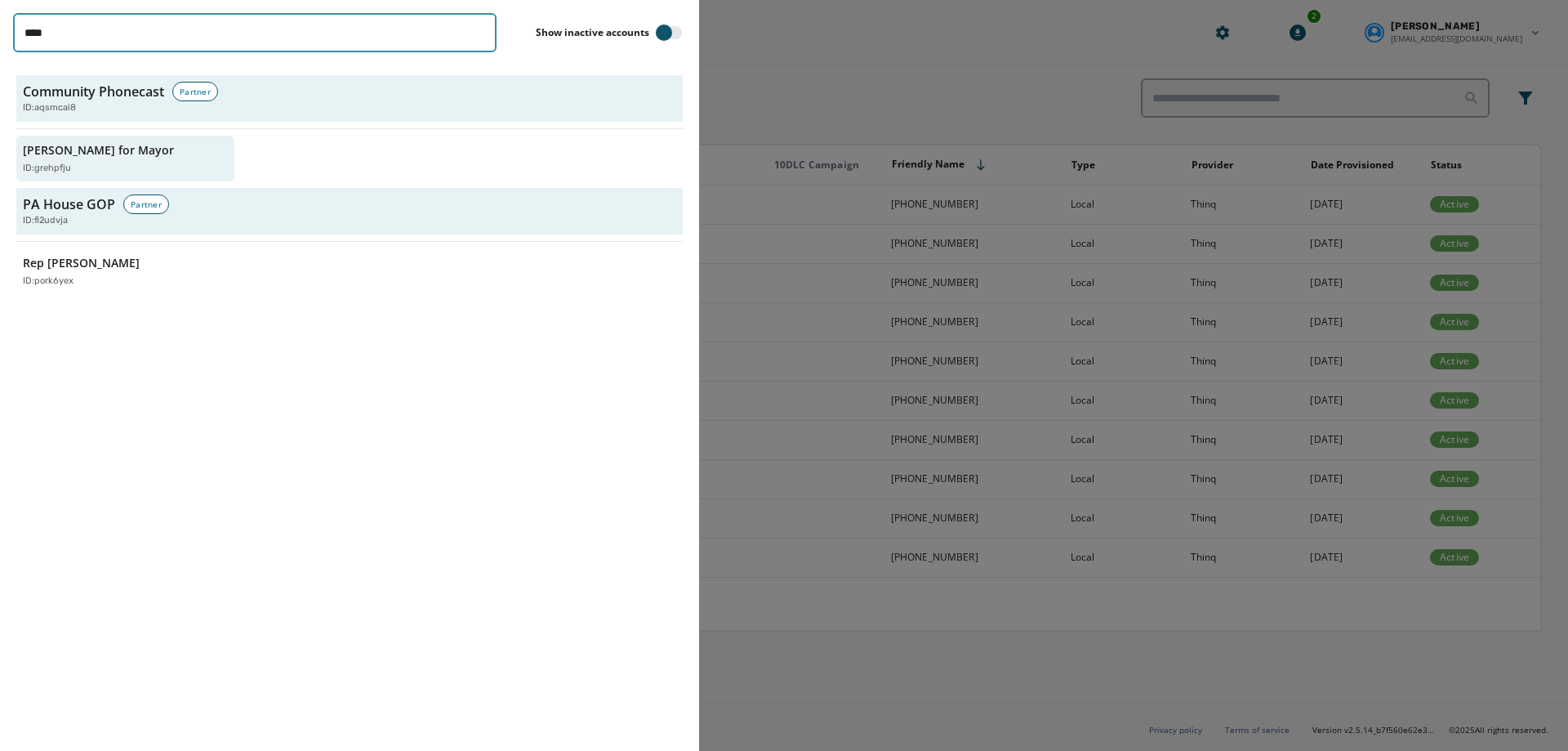
click at [120, 42] on input "****" at bounding box center [254, 32] width 483 height 39
type input "*"
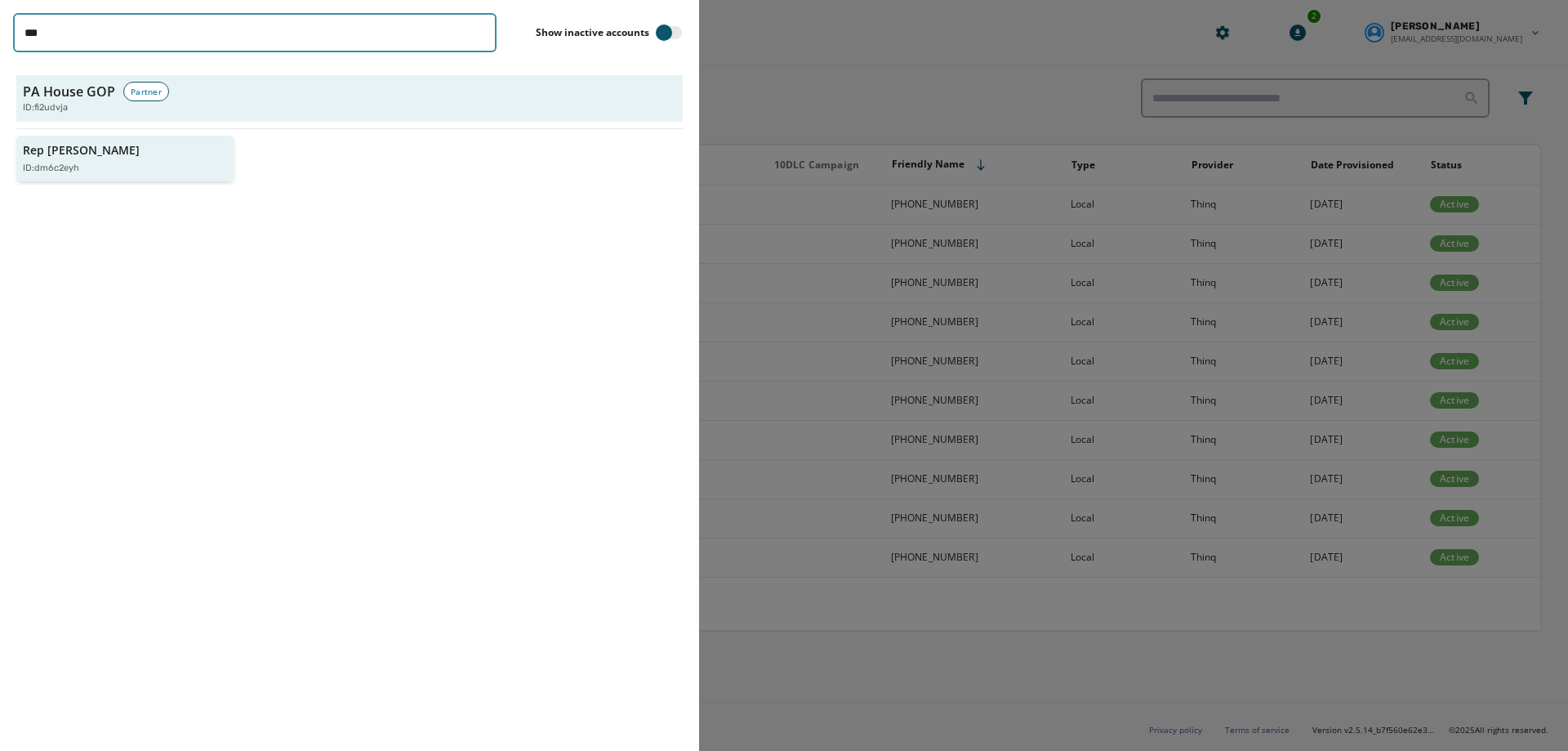
type input "***"
click at [128, 155] on div "Rep [PERSON_NAME] ID: dm6c2eyh" at bounding box center [118, 158] width 189 height 33
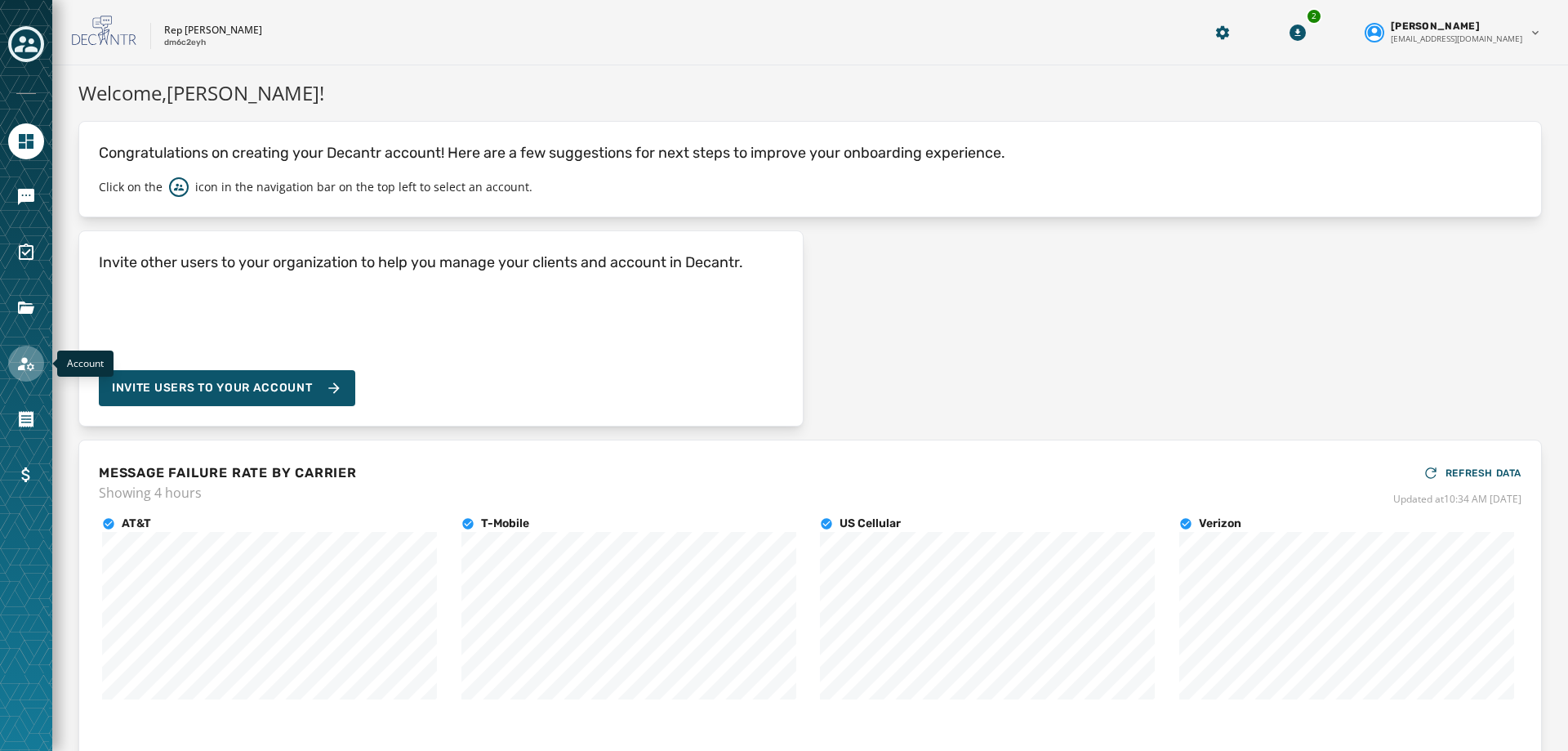
click at [30, 354] on icon "Navigate to Account" at bounding box center [27, 364] width 20 height 20
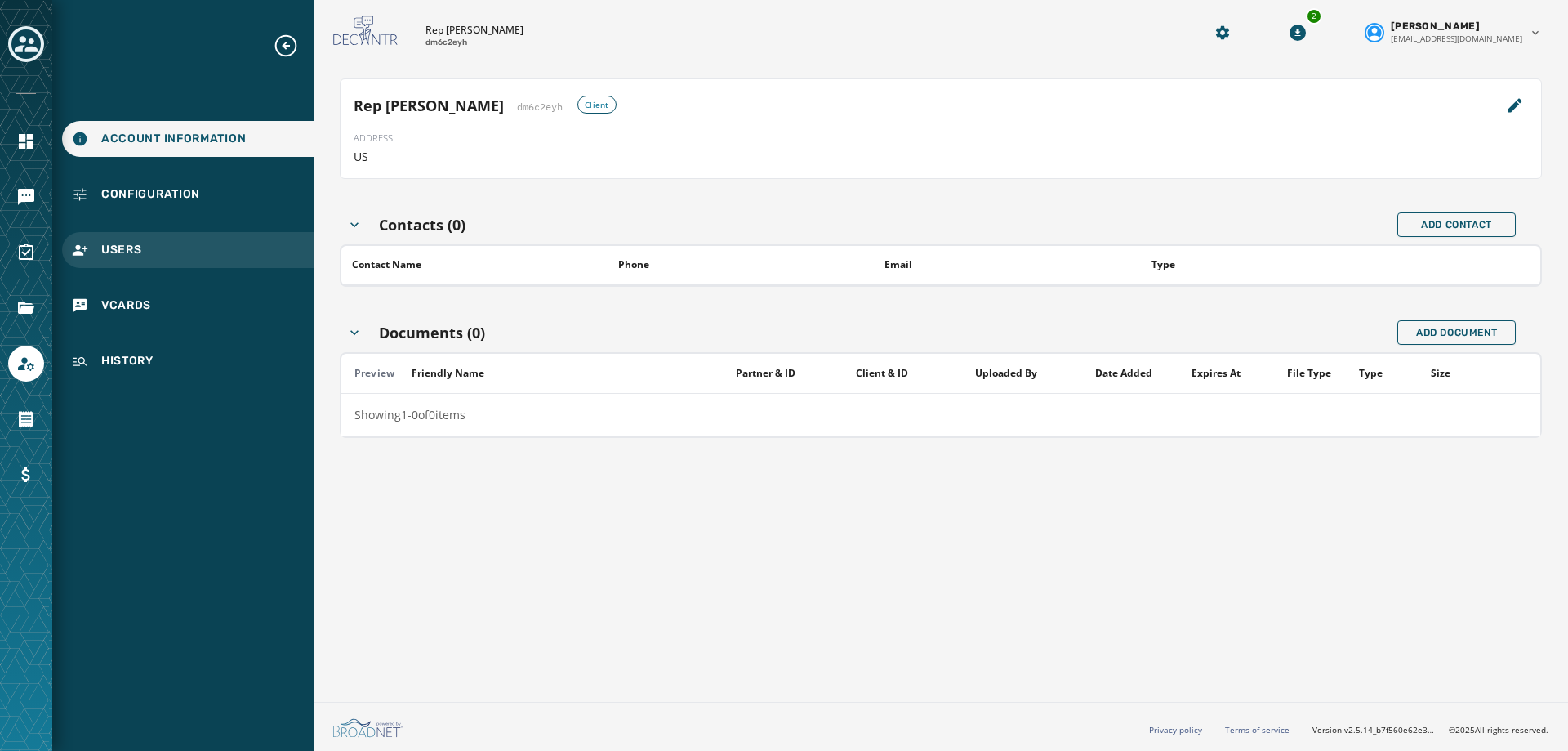
click at [138, 257] on span "Users" at bounding box center [121, 250] width 41 height 17
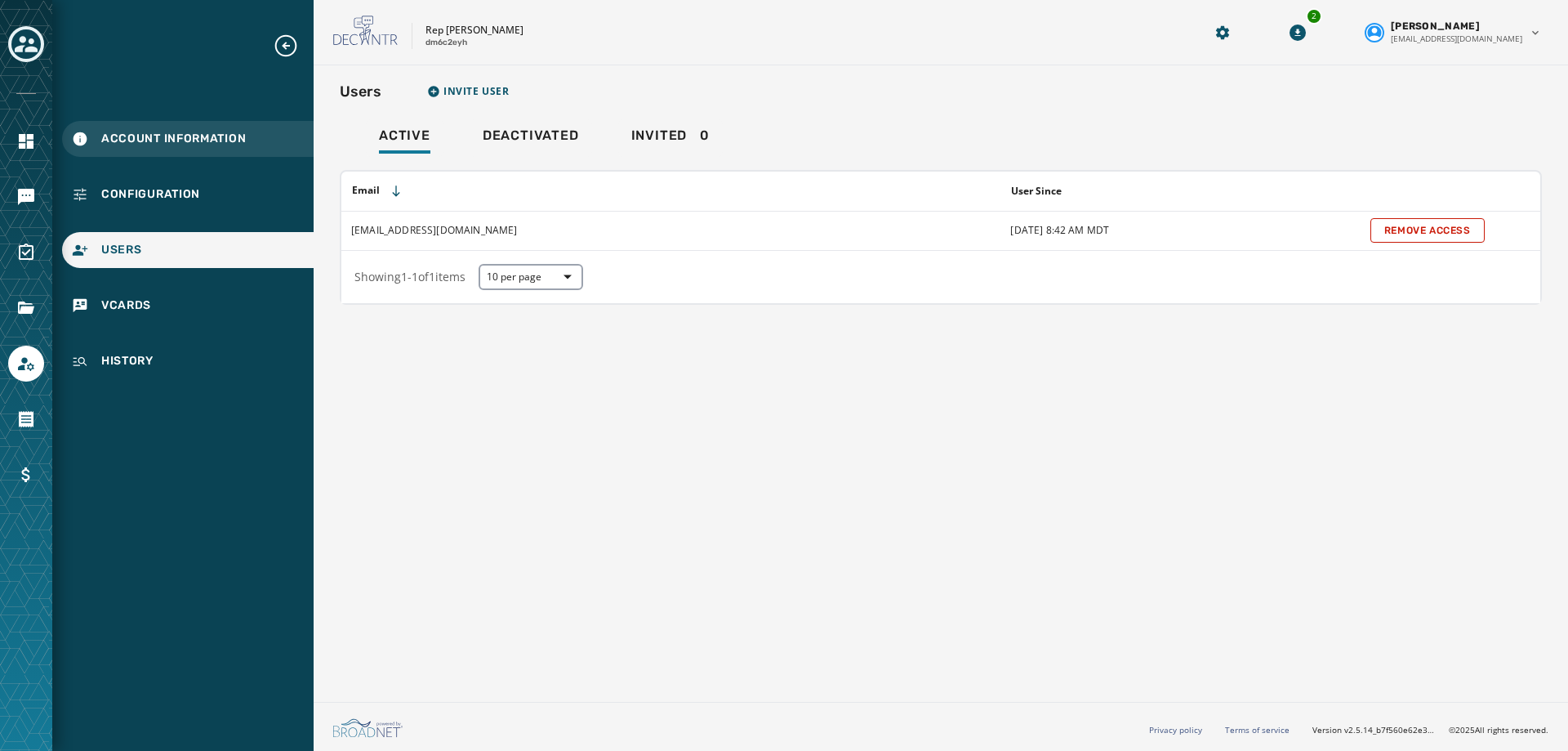
click at [148, 139] on span "Account Information" at bounding box center [173, 139] width 144 height 17
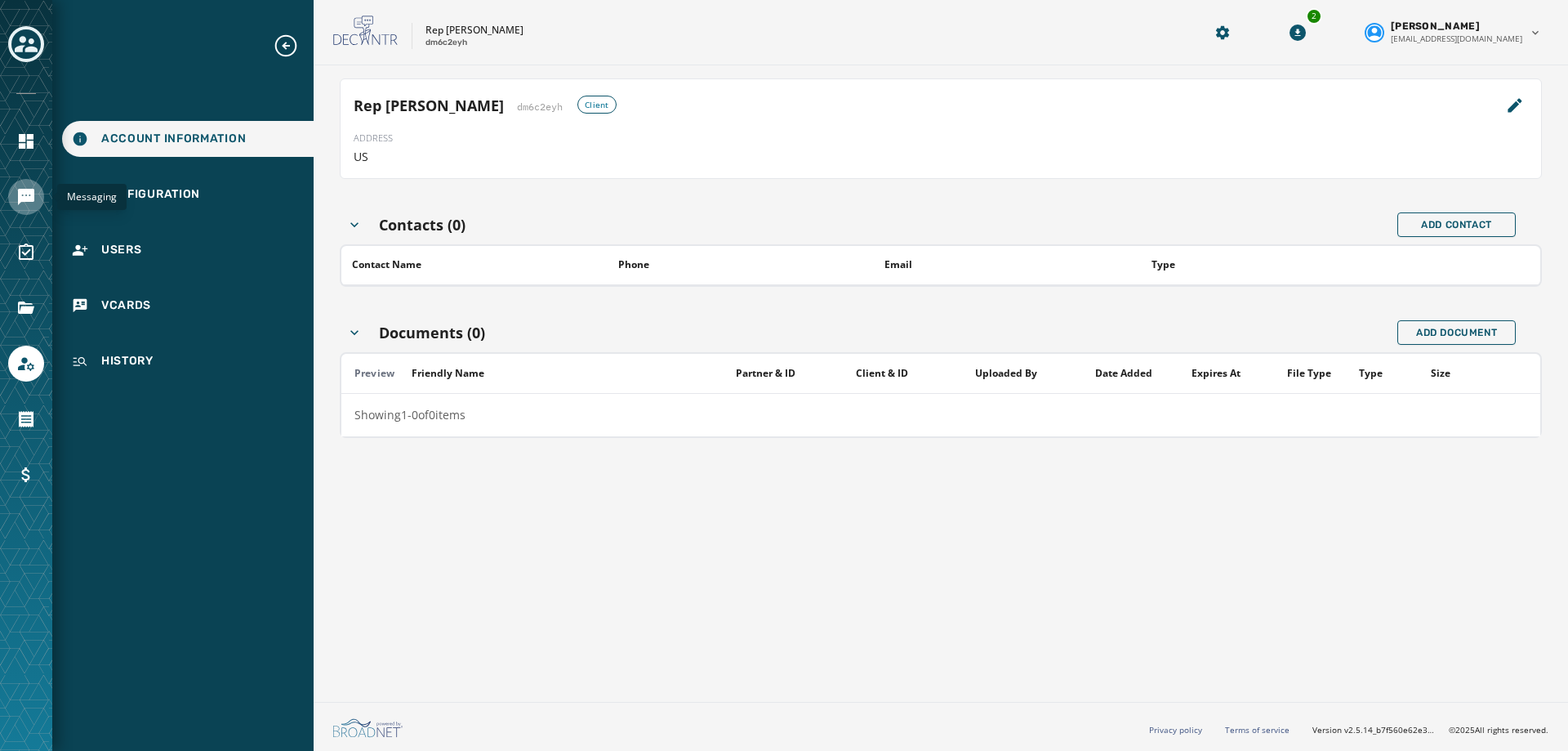
click at [42, 195] on link "Navigate to Messaging" at bounding box center [26, 196] width 36 height 36
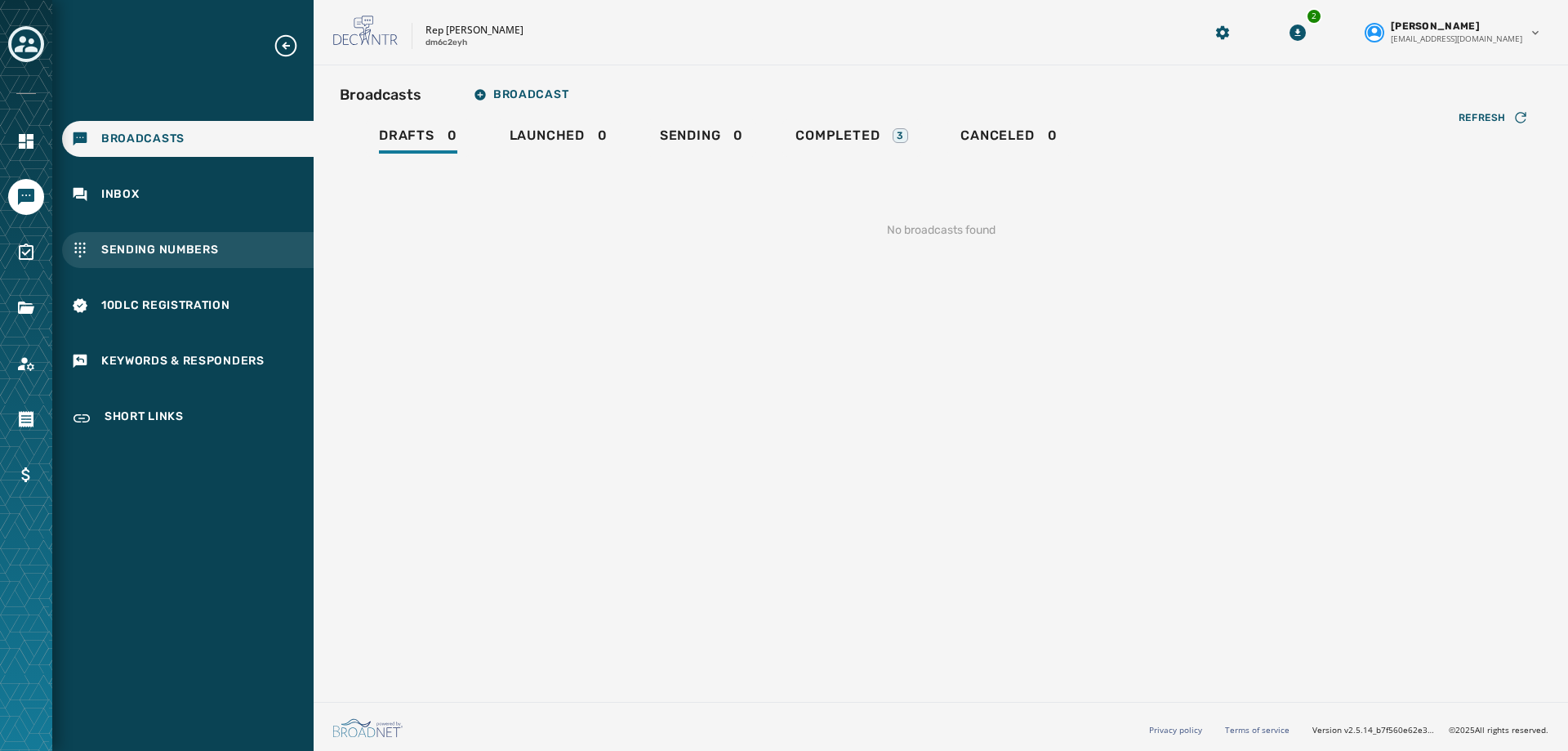
click at [196, 240] on div "Sending Numbers" at bounding box center [188, 250] width 252 height 36
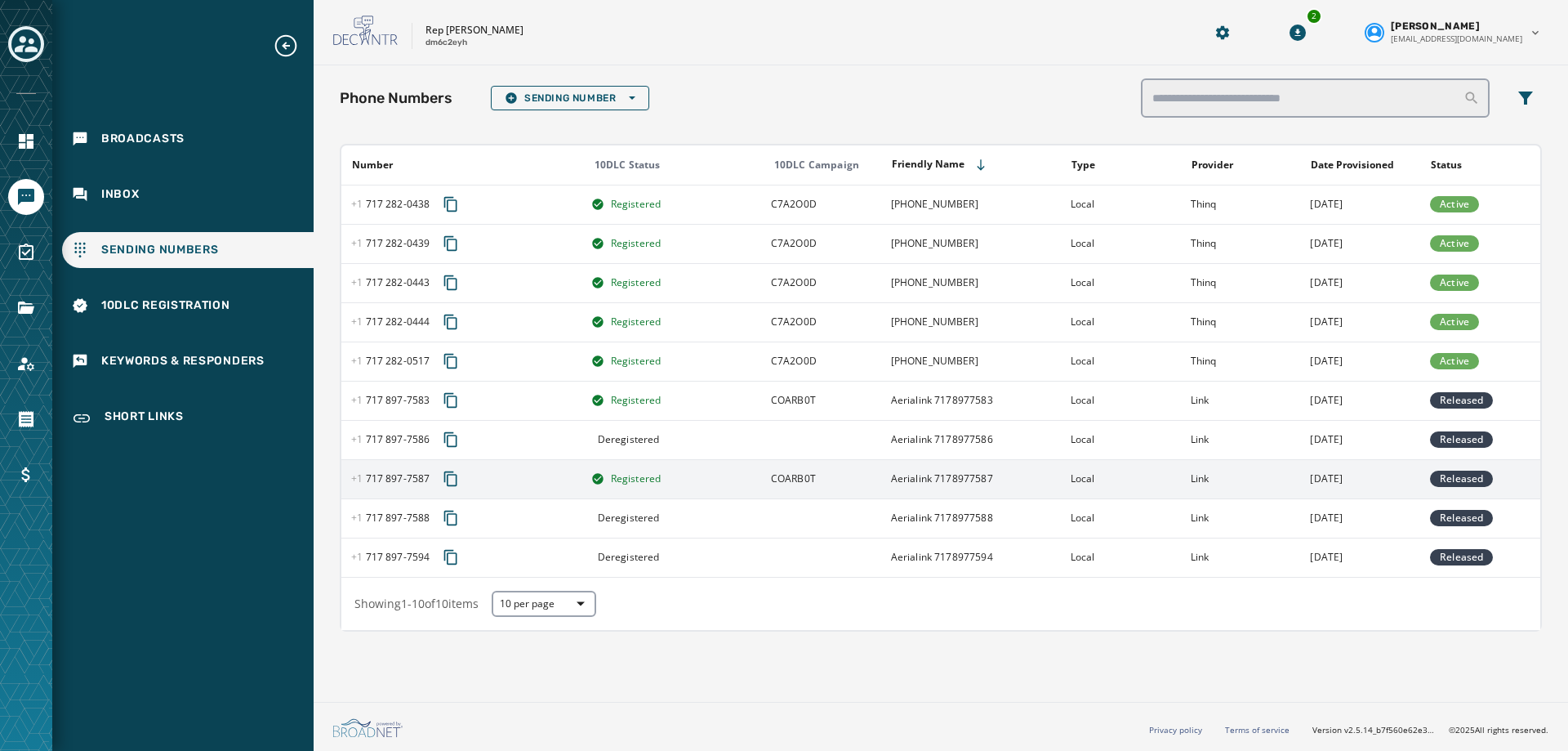
click at [984, 472] on td "Aerialink 7178977587" at bounding box center [970, 478] width 180 height 39
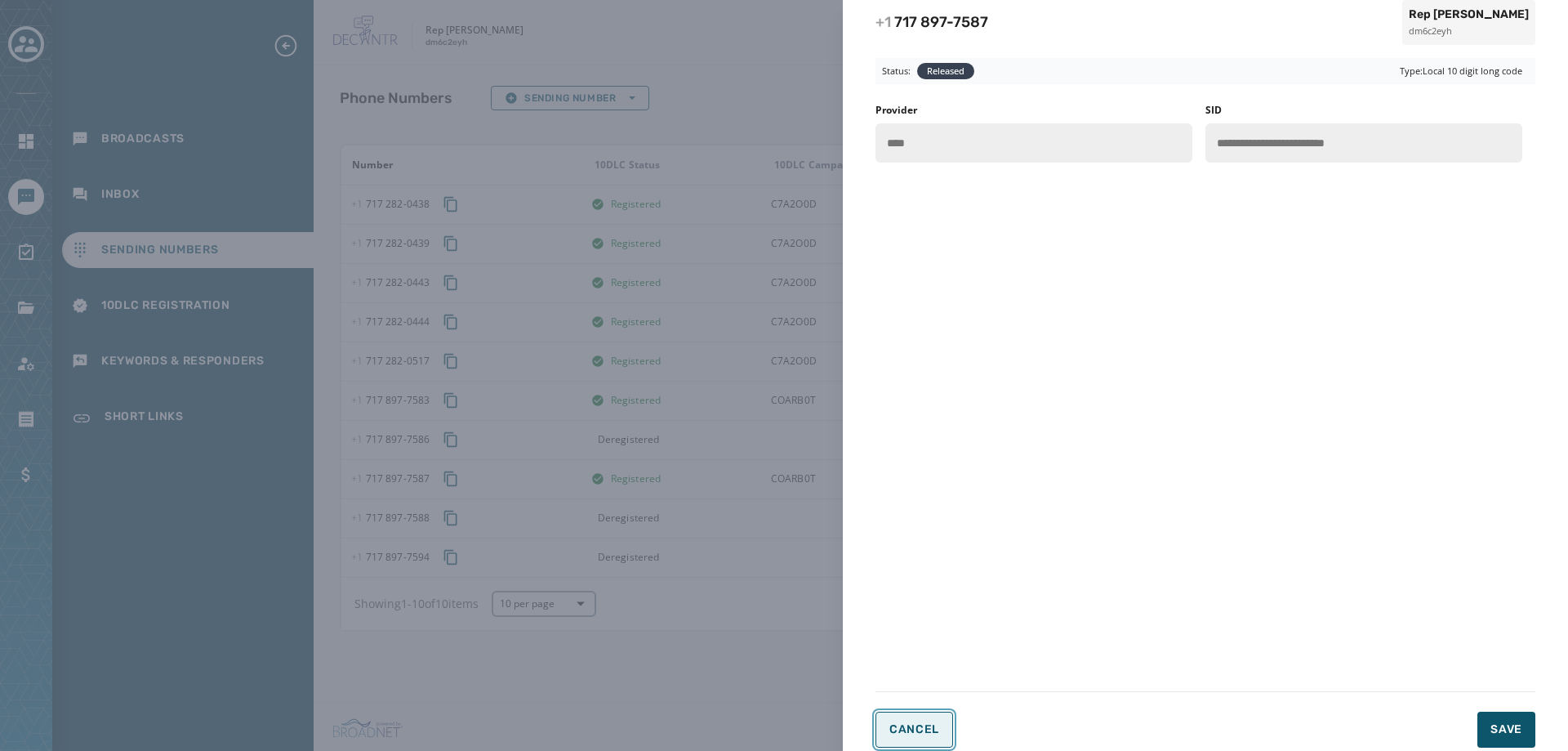
click at [916, 734] on span "Cancel" at bounding box center [914, 729] width 50 height 13
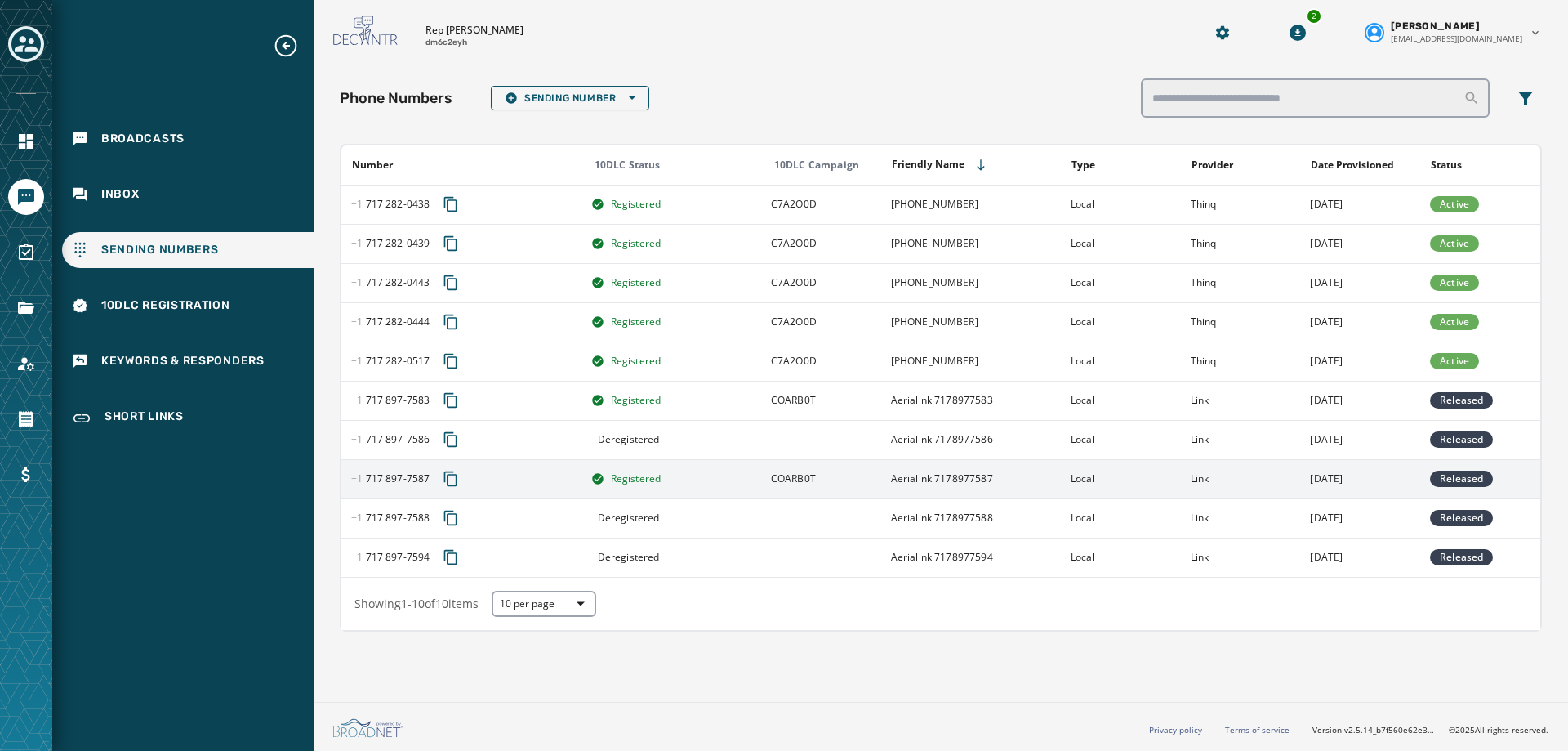
click at [648, 472] on span "Registered" at bounding box center [636, 479] width 51 height 13
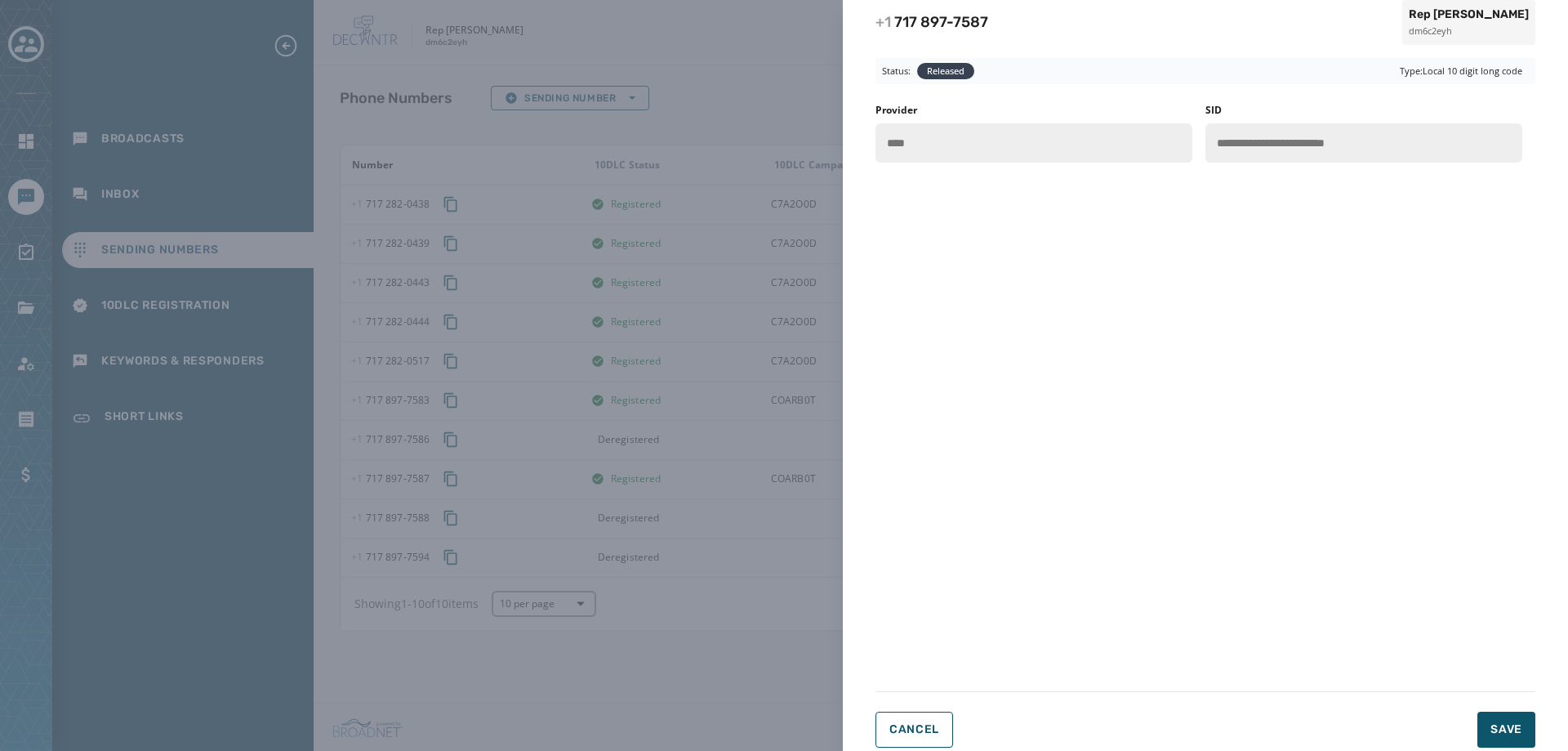
click at [922, 705] on form "**********" at bounding box center [1206, 403] width 660 height 690
click at [928, 719] on button "Cancel" at bounding box center [915, 729] width 78 height 36
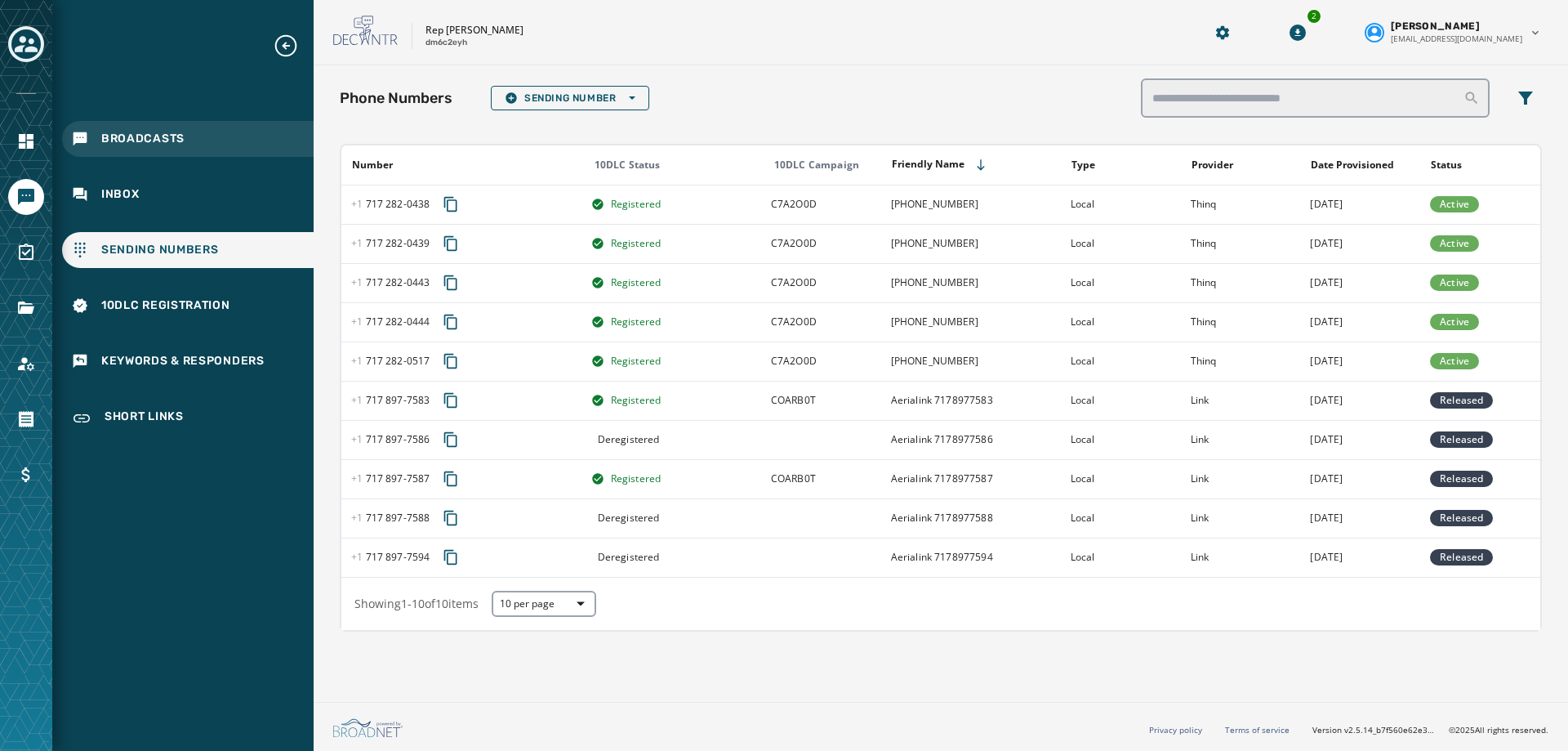
click at [112, 132] on span "Broadcasts" at bounding box center [143, 139] width 84 height 17
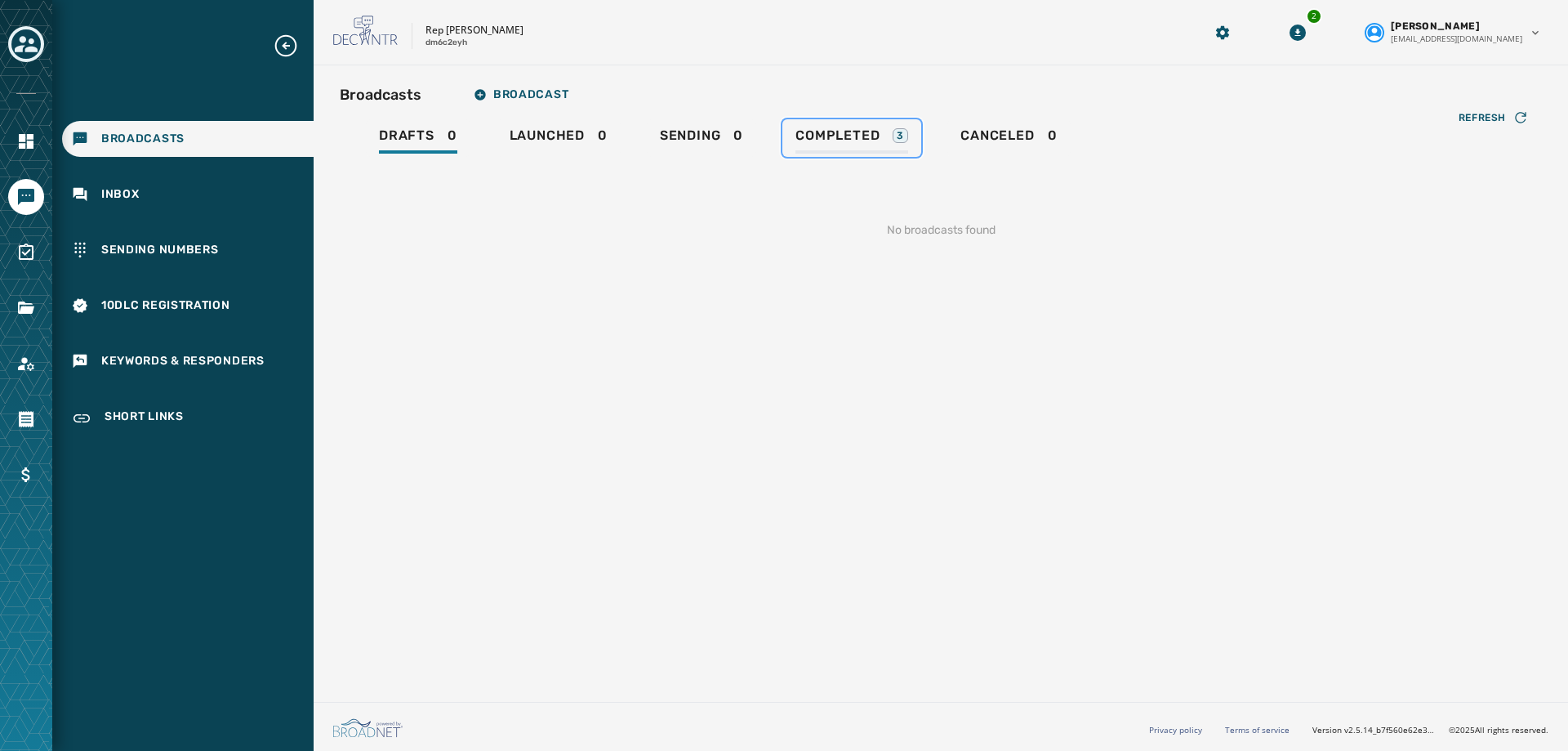
click at [818, 122] on link "Completed 3" at bounding box center [852, 138] width 139 height 37
